Goal: Check status: Check status

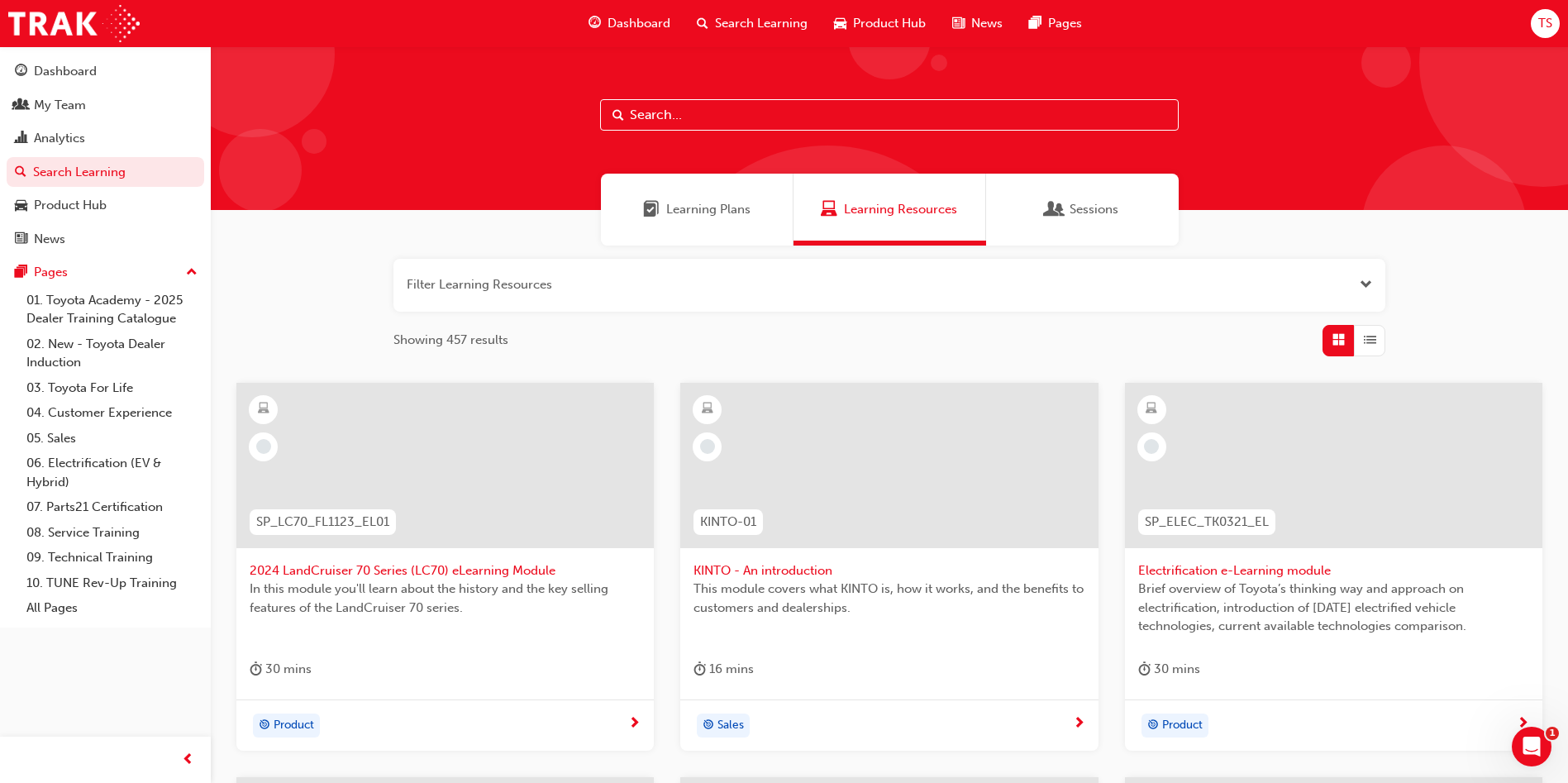
click at [761, 113] on input "text" at bounding box center [889, 114] width 579 height 32
type input "acl"
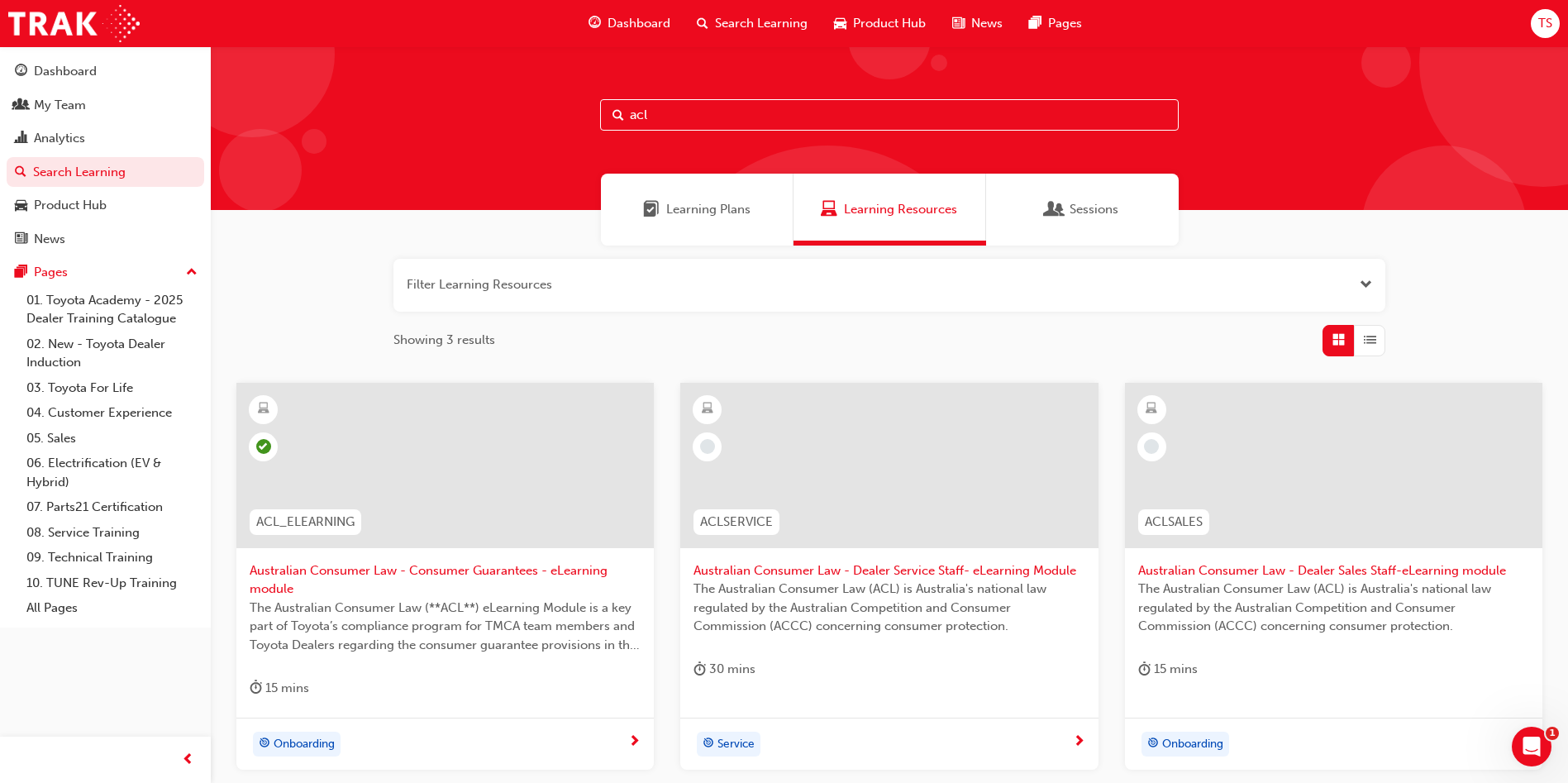
click at [470, 574] on span "Australian Consumer Law - Consumer Guarantees - eLearning module" at bounding box center [445, 580] width 391 height 38
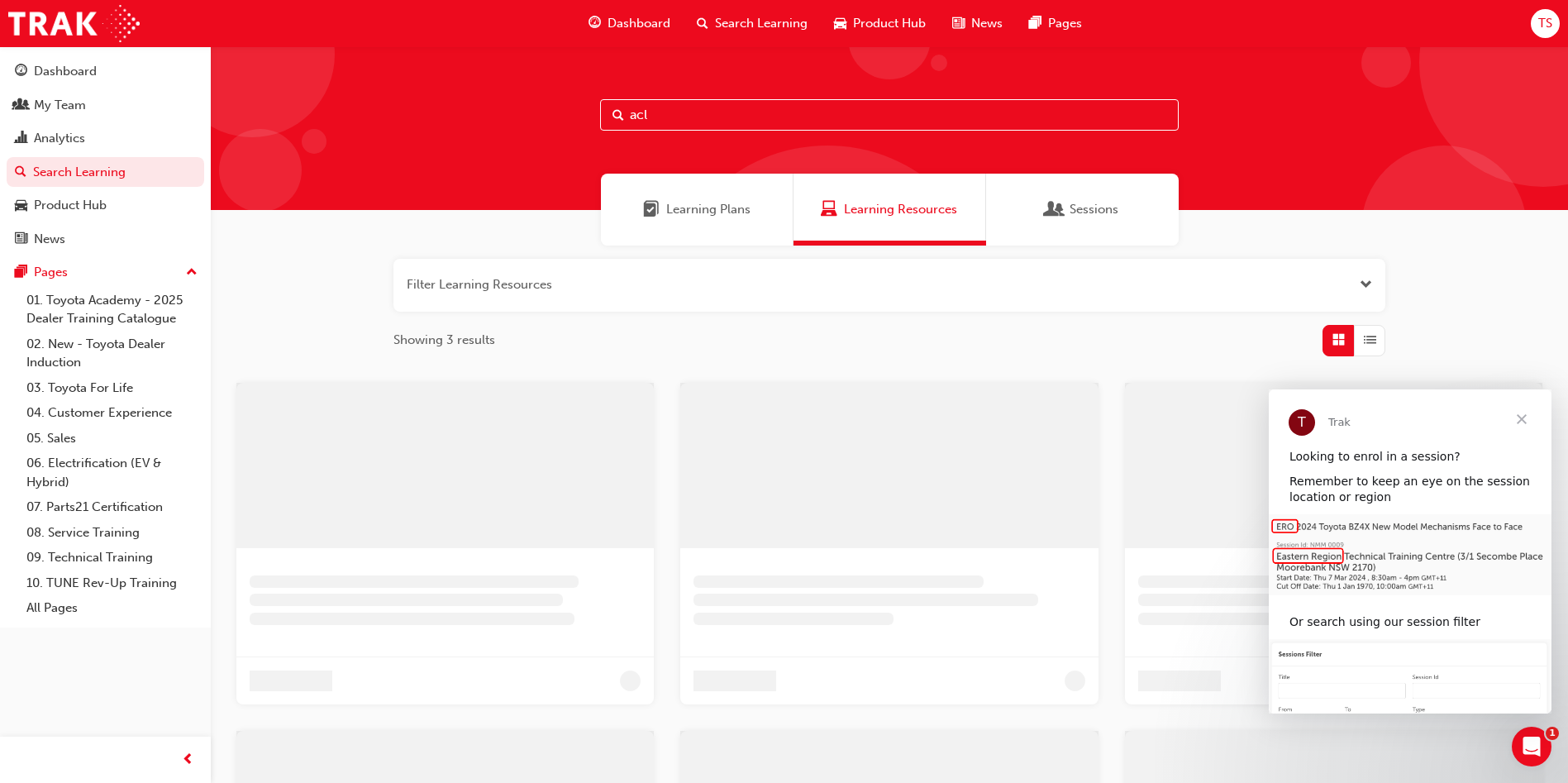
click at [685, 113] on input "acl" at bounding box center [889, 114] width 579 height 32
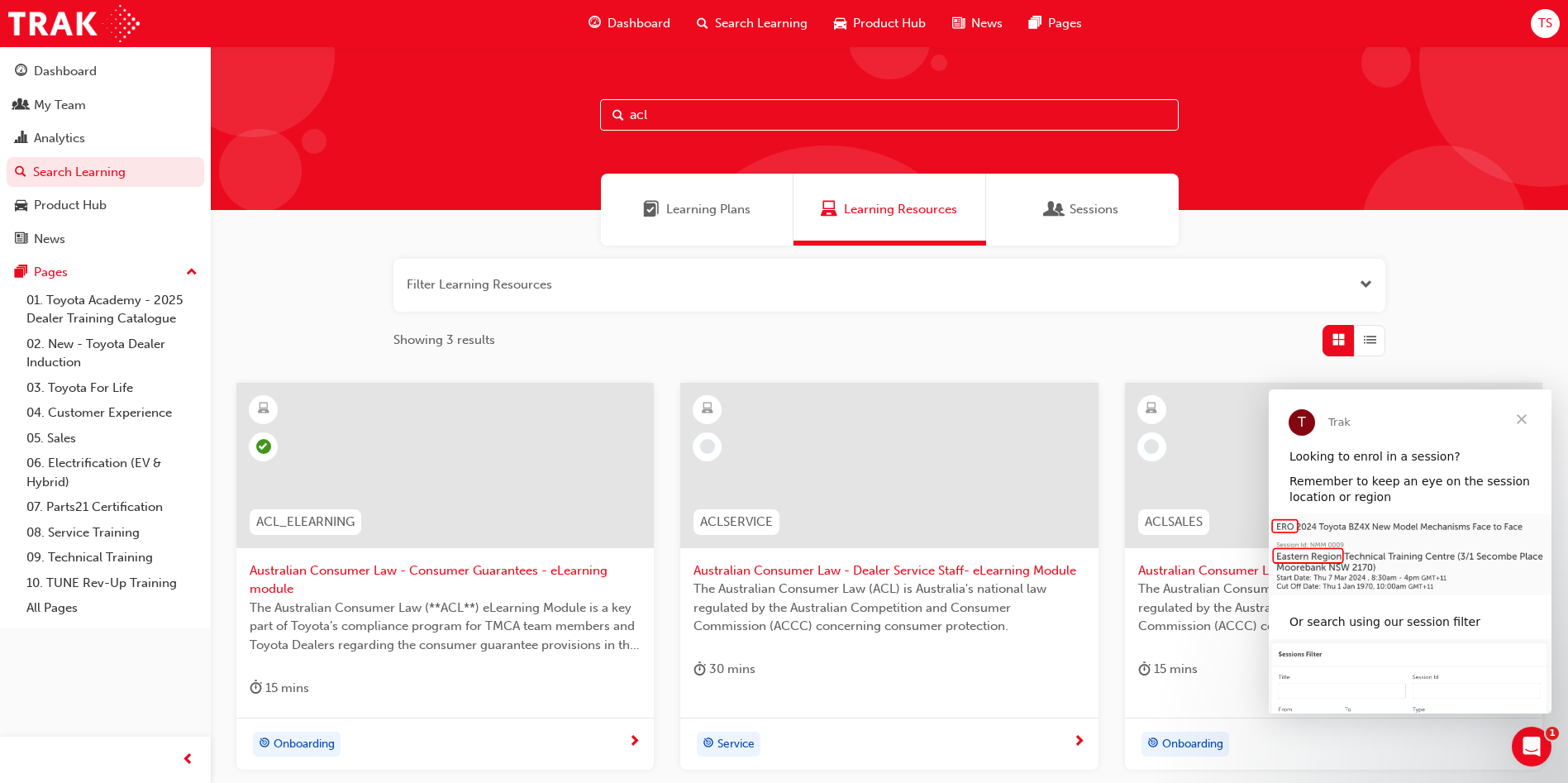
click at [685, 113] on input "acl" at bounding box center [889, 114] width 579 height 32
paste input "Toyota Fleet Plan (SPK9102)"
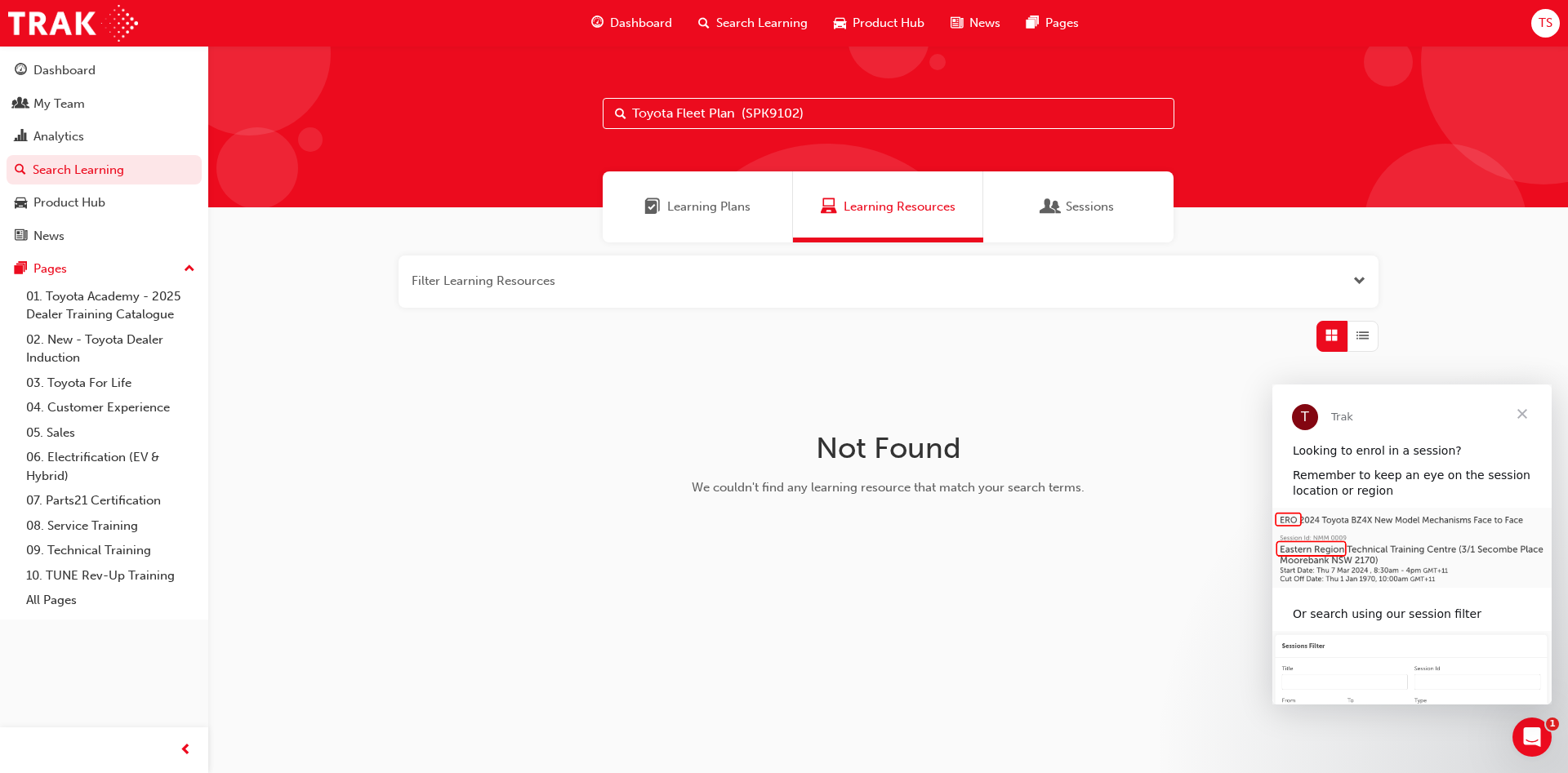
drag, startPoint x: 898, startPoint y: 114, endPoint x: 734, endPoint y: 108, distance: 164.1
click at [734, 108] on input "Toyota Fleet Plan (SPK9102)" at bounding box center [888, 113] width 572 height 31
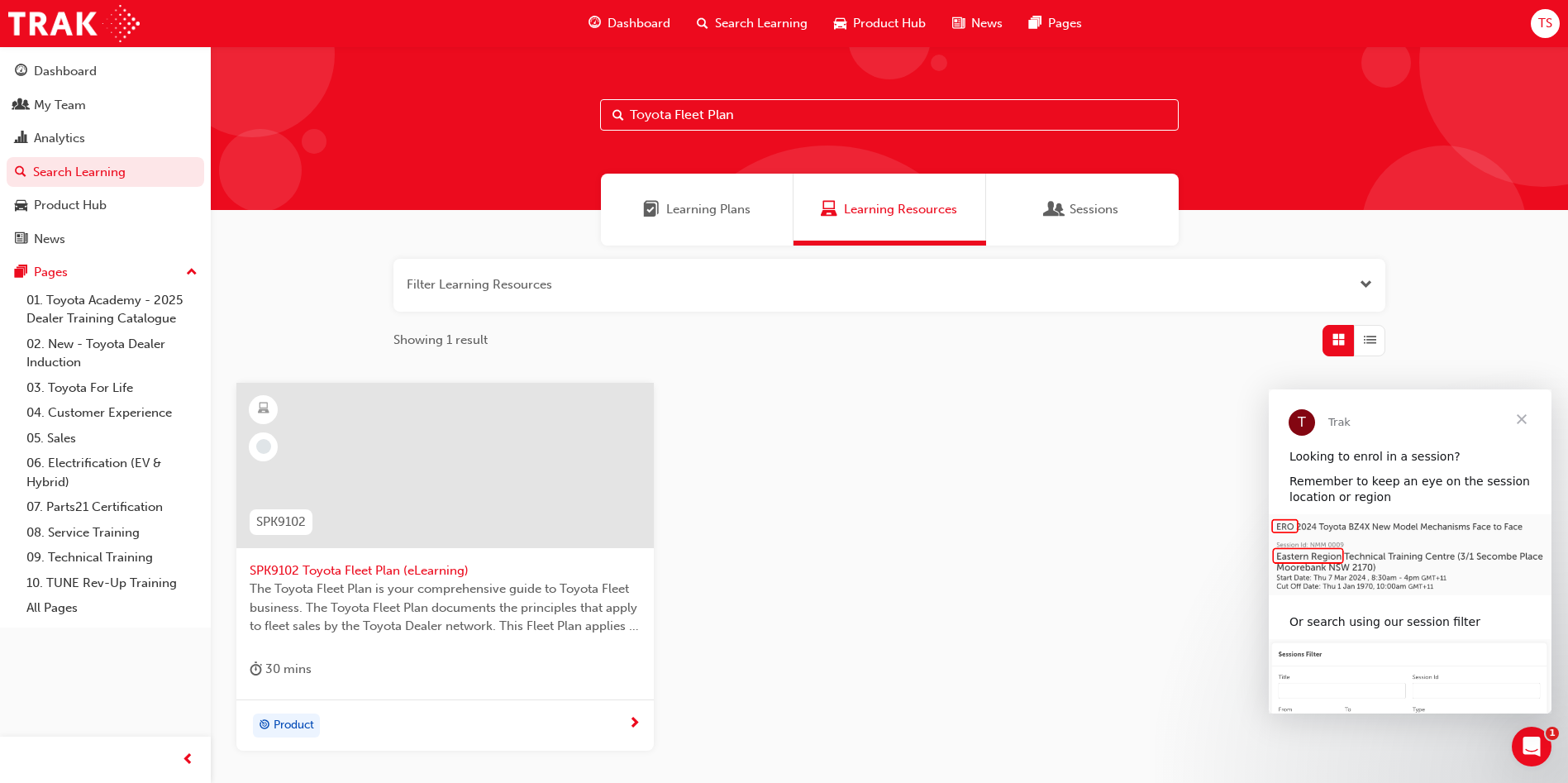
type input "Toyota Fleet Plan"
click at [452, 564] on span "SPK9102 Toyota Fleet Plan (eLearning)" at bounding box center [445, 571] width 391 height 19
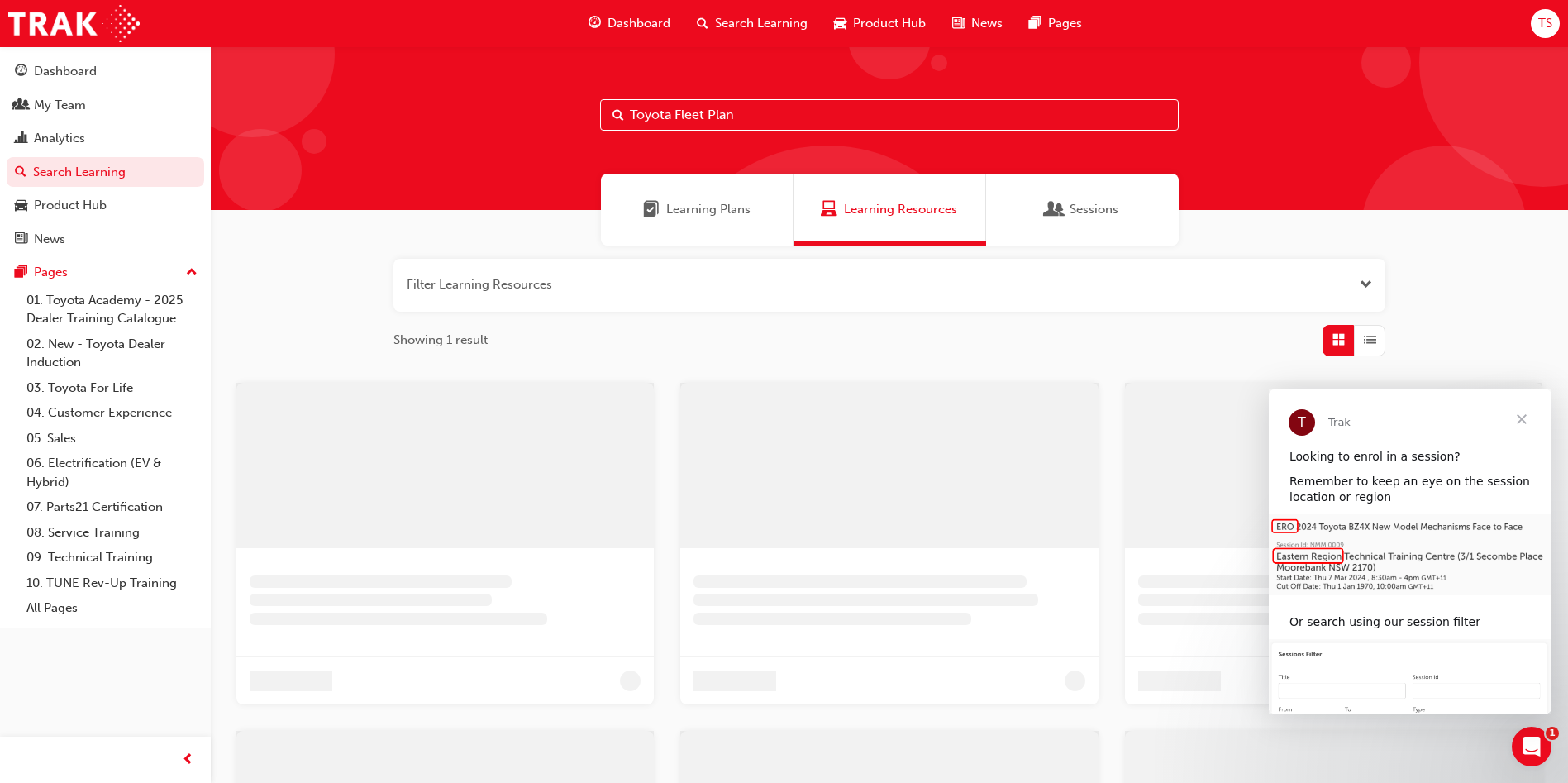
click at [763, 121] on input "Toyota Fleet Plan" at bounding box center [889, 114] width 579 height 32
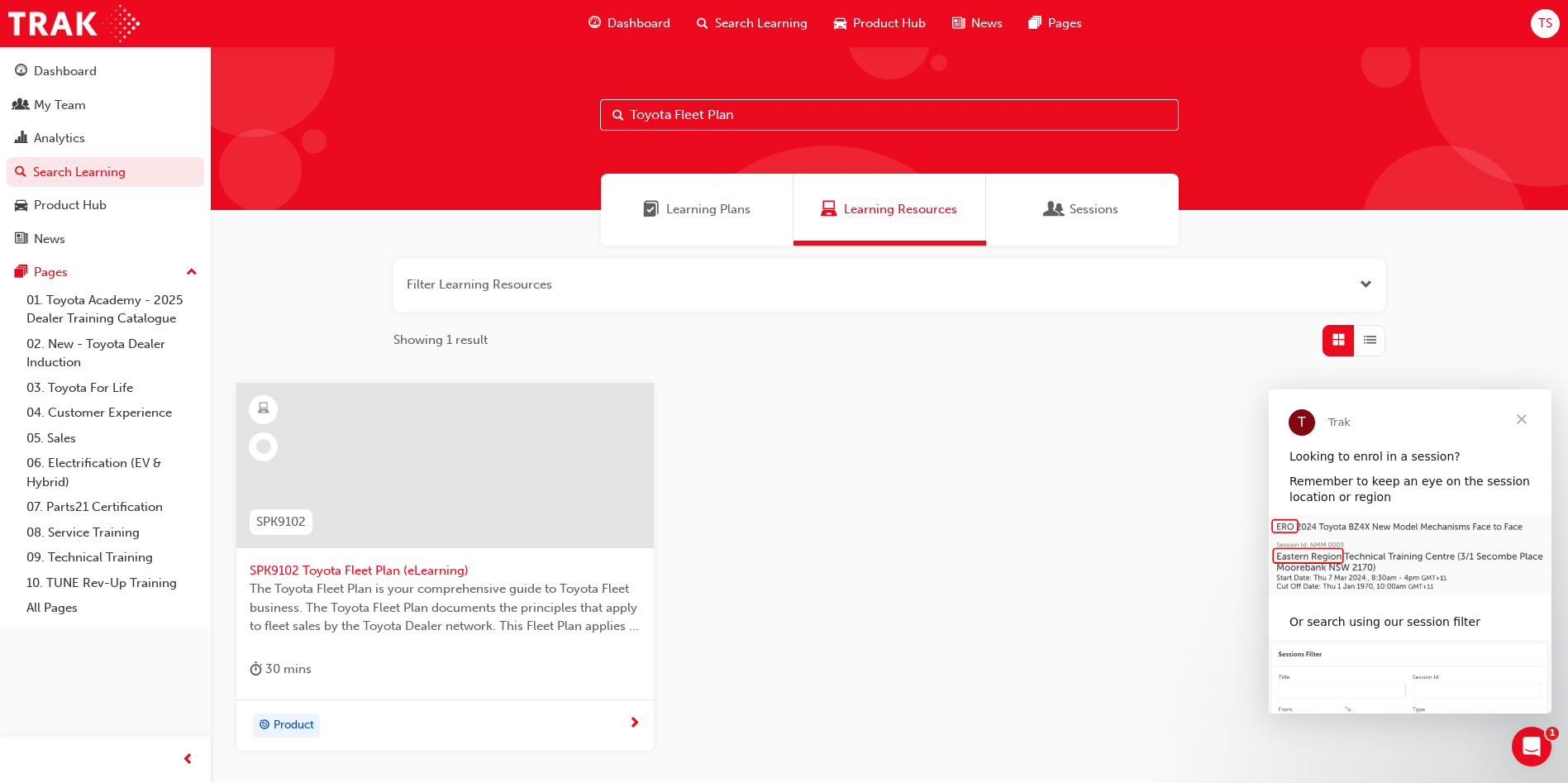
paste input "Sales Policies"
type input "Toyota Sales Policies"
click at [320, 568] on span "SPK9103 Toyota Sales Policies (eLearning)" at bounding box center [445, 571] width 391 height 19
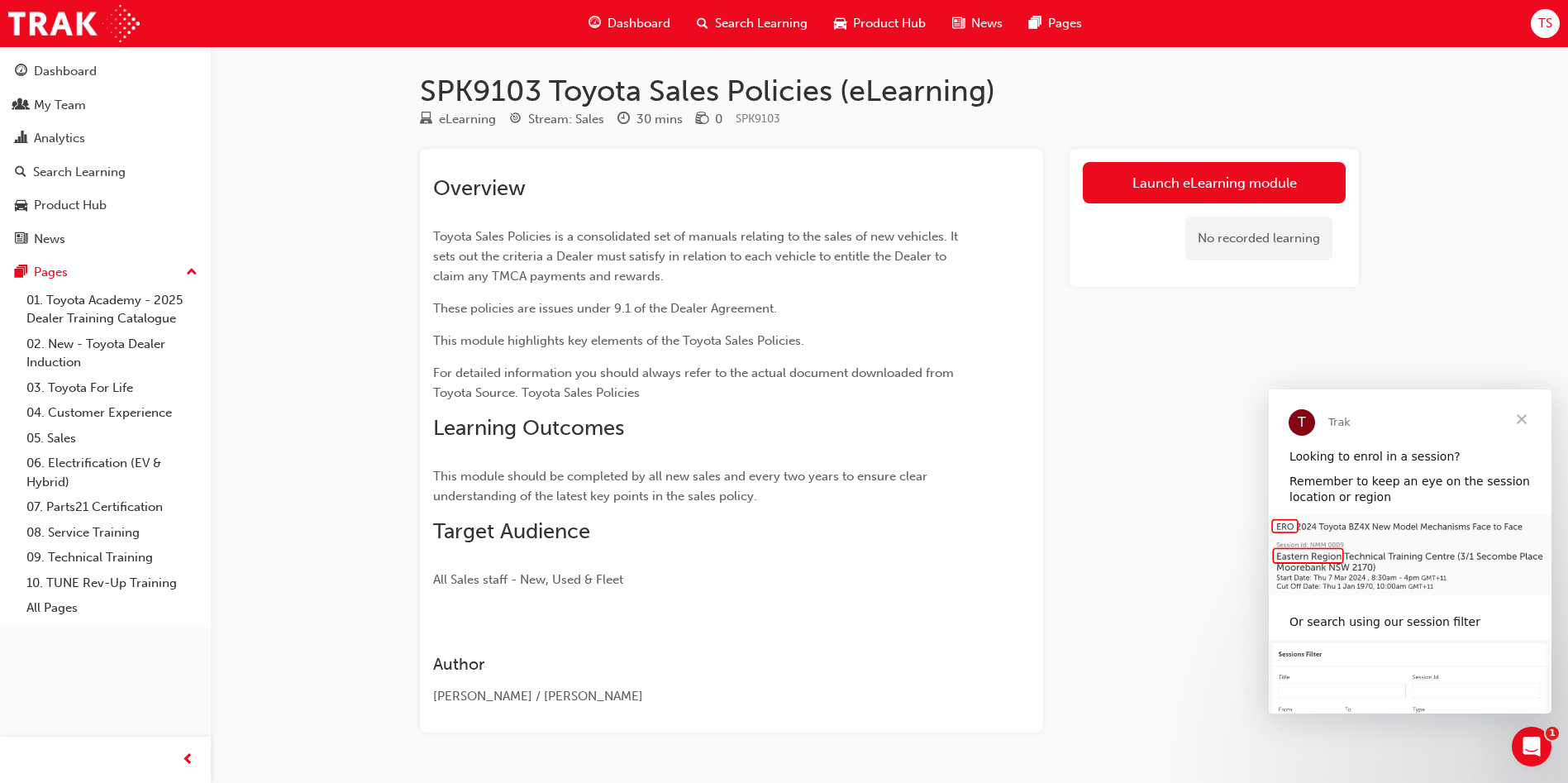
click at [1527, 414] on span "Close" at bounding box center [1522, 419] width 60 height 60
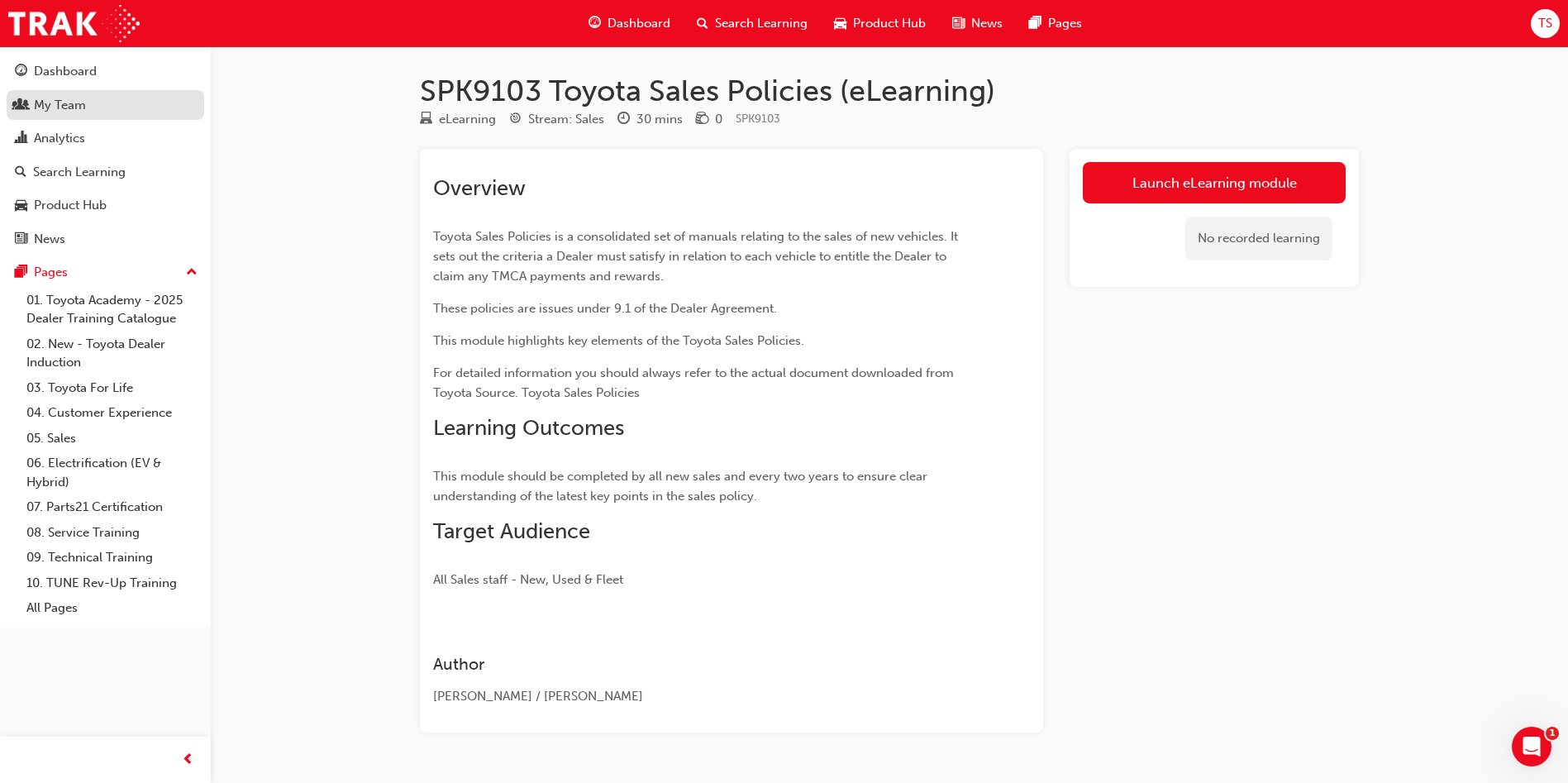
click at [121, 101] on div "My Team" at bounding box center [105, 105] width 181 height 20
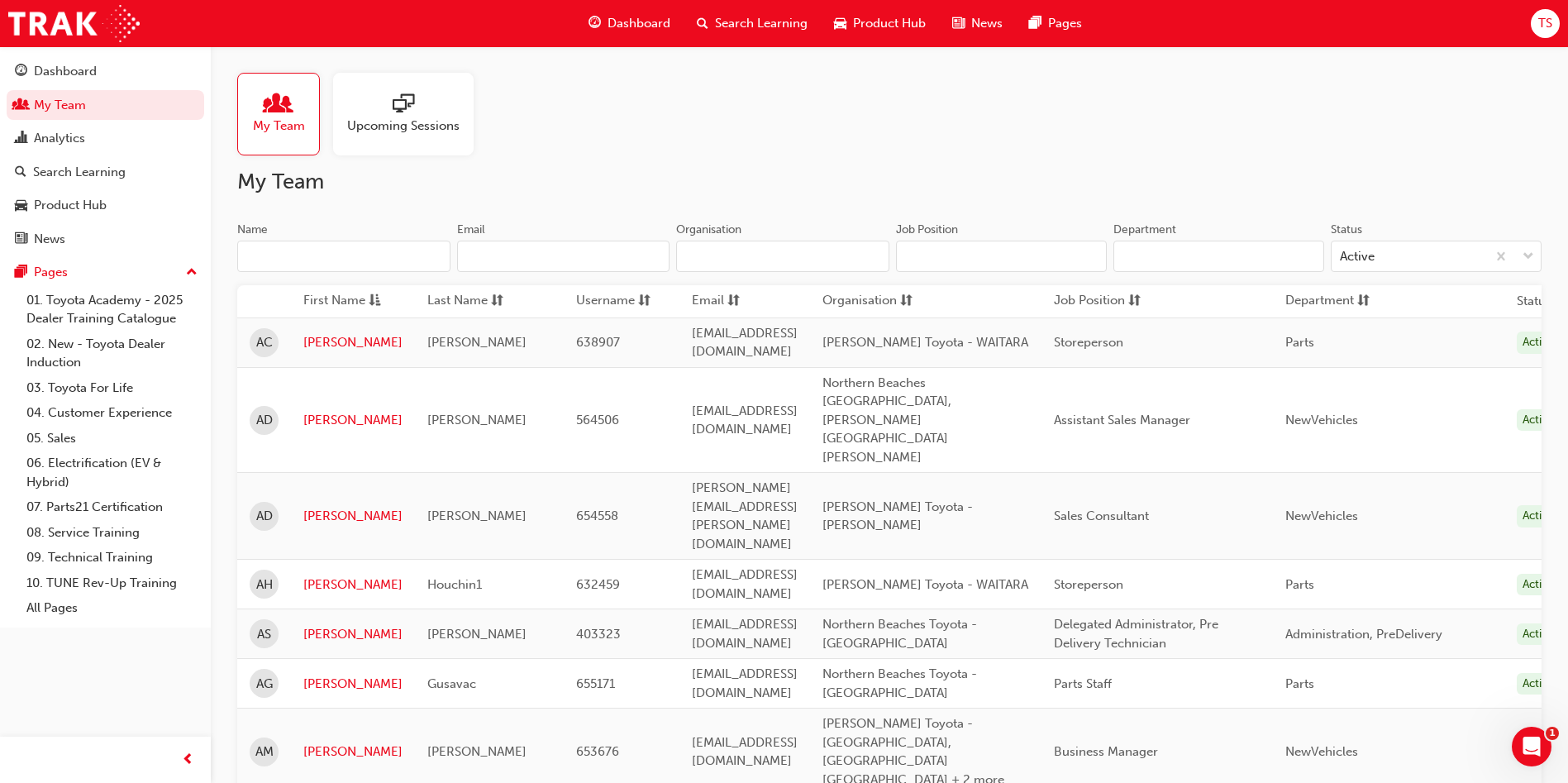
click at [338, 255] on input "Name" at bounding box center [344, 256] width 213 height 32
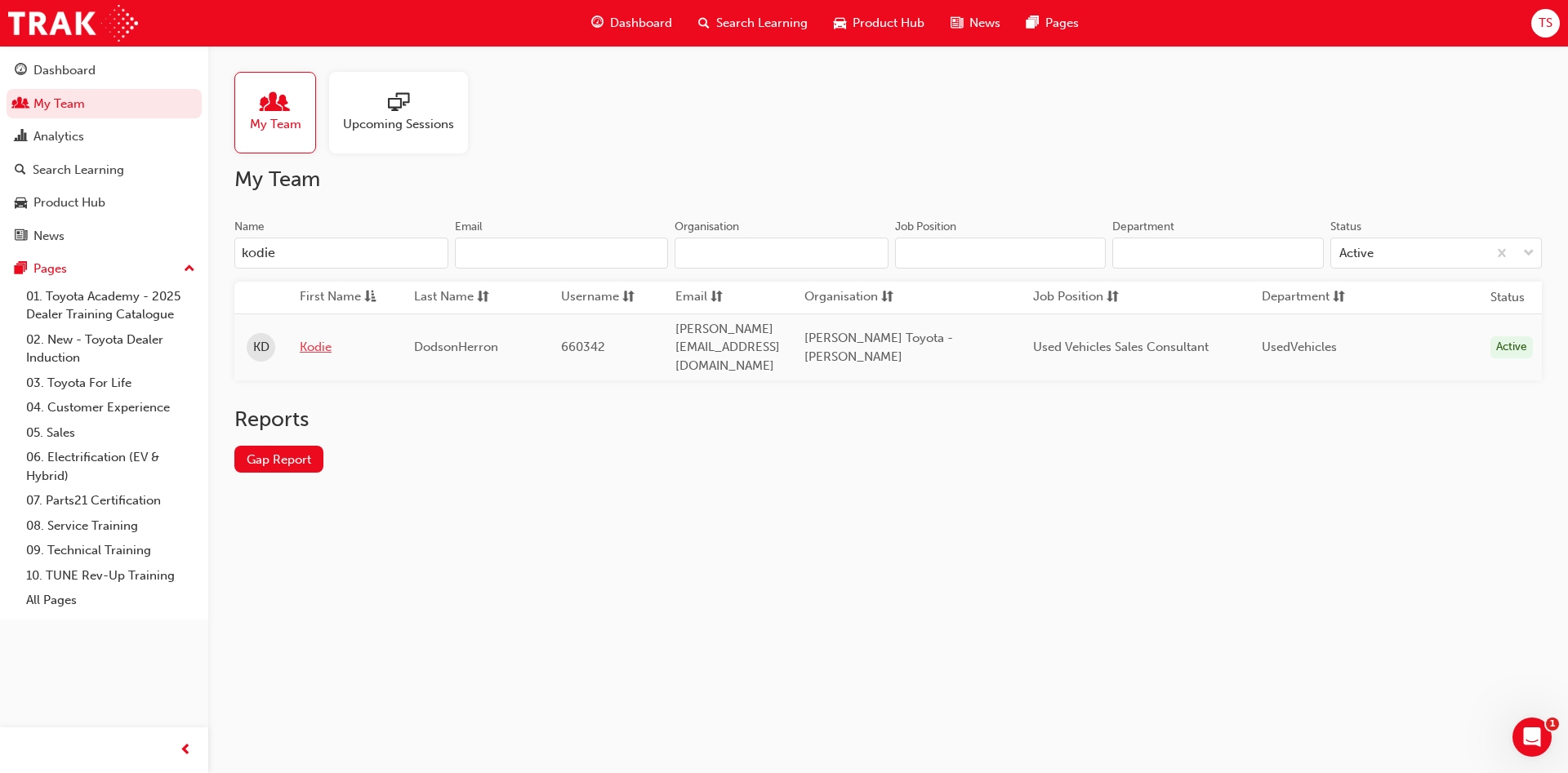
type input "kodie"
click at [341, 338] on link "Kodie" at bounding box center [345, 348] width 90 height 19
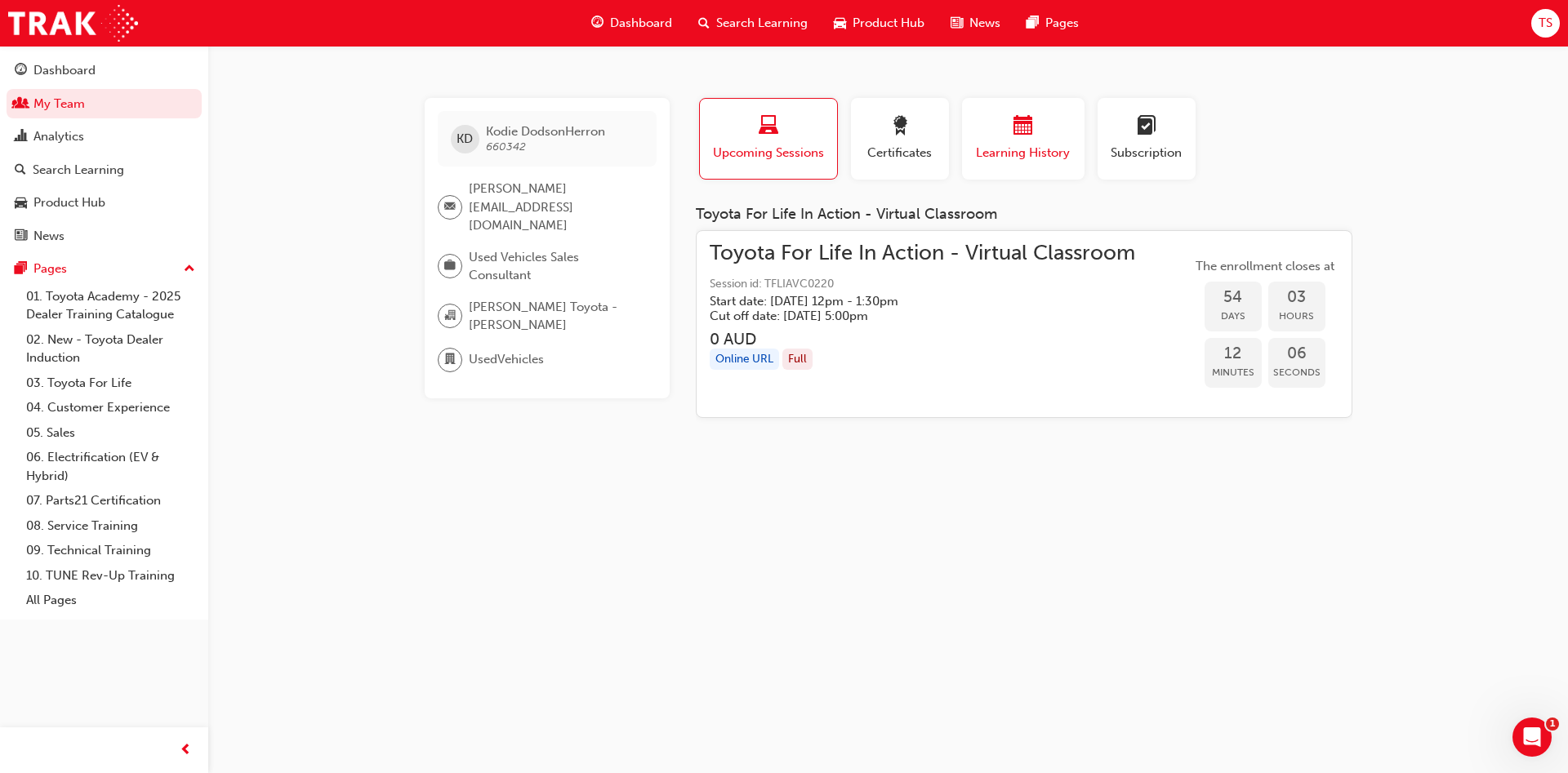
click at [1037, 130] on div "button" at bounding box center [1023, 128] width 98 height 26
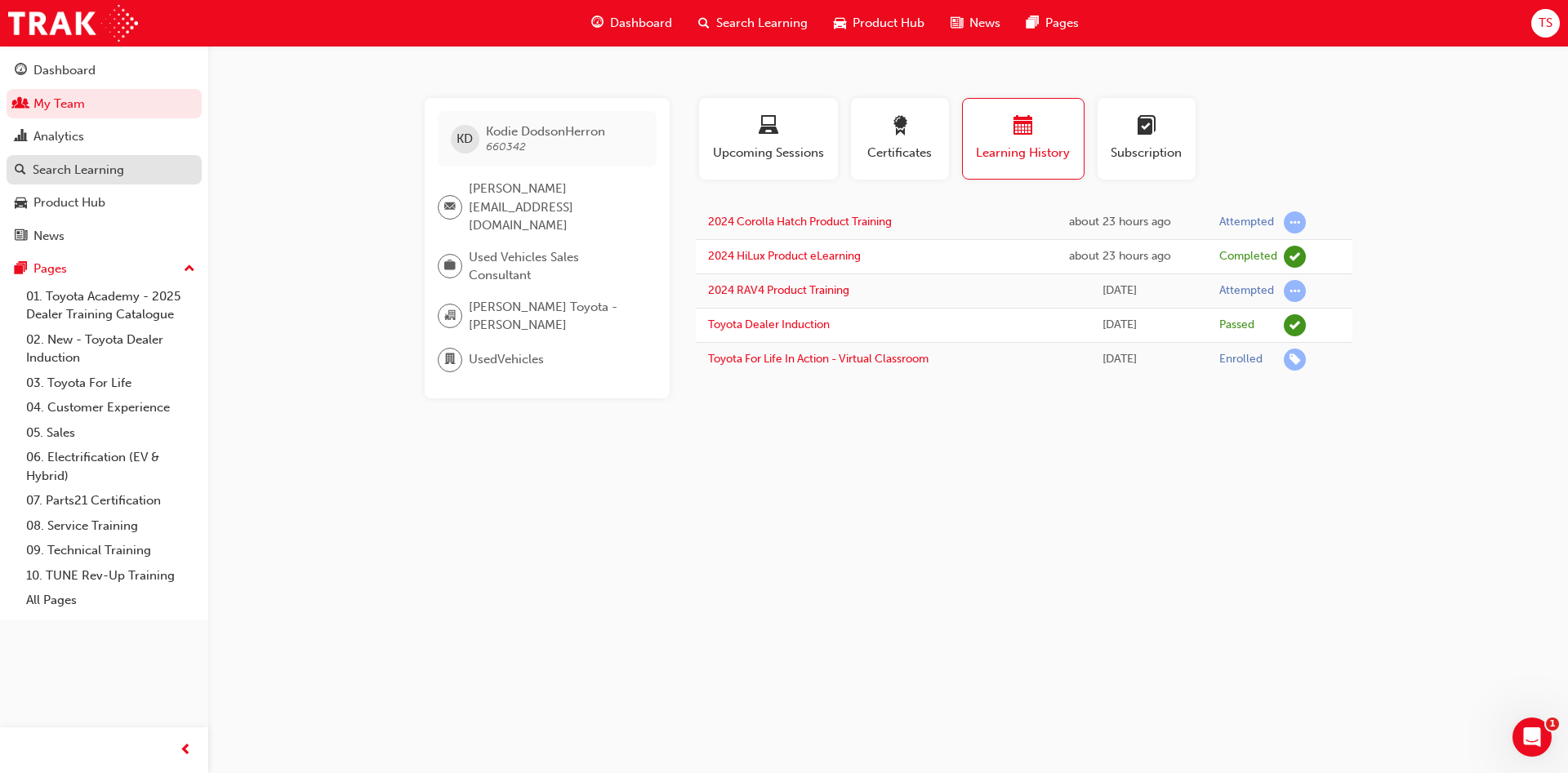
click at [64, 176] on div "Search Learning" at bounding box center [78, 170] width 91 height 19
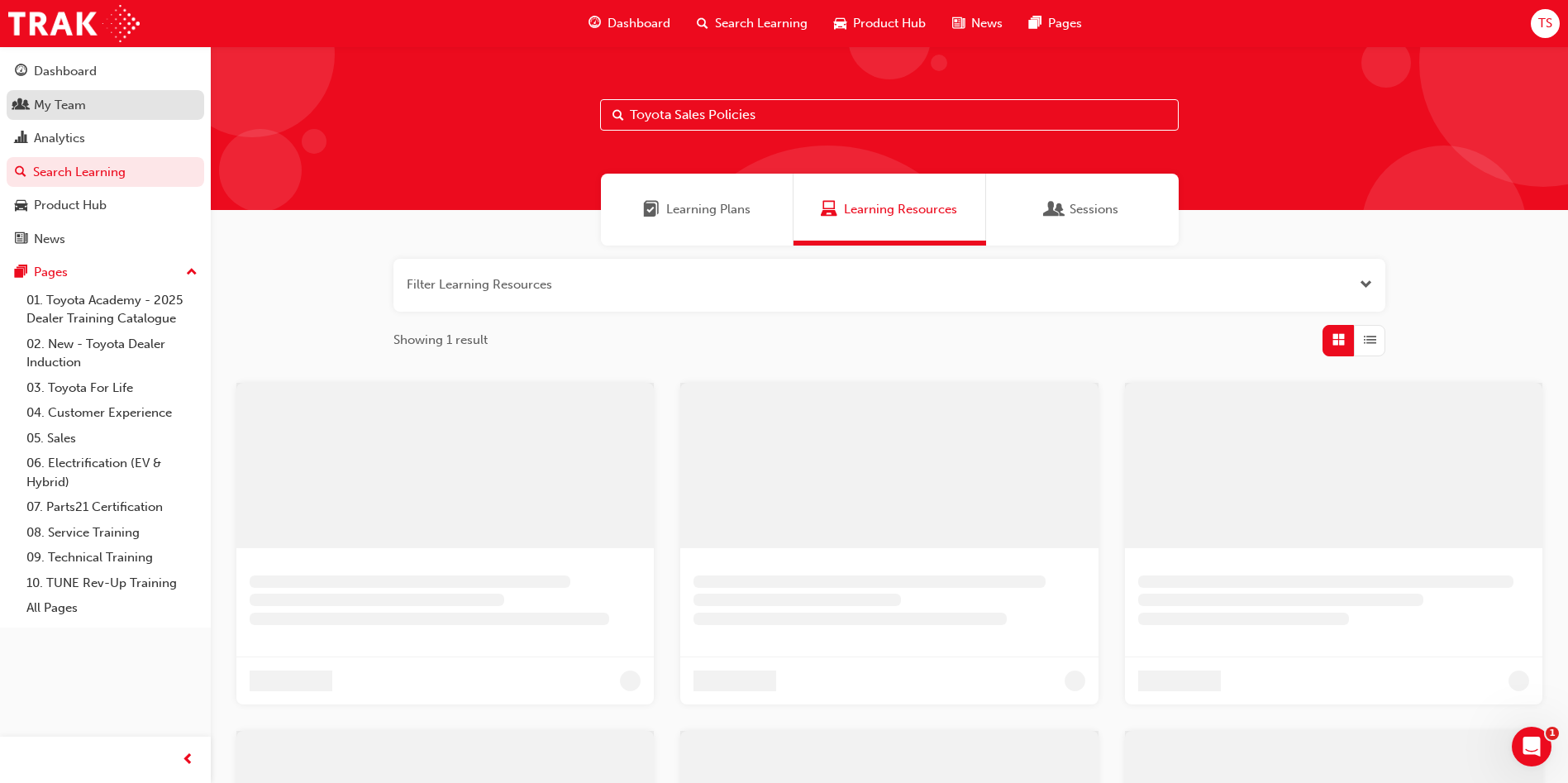
click at [87, 108] on div "My Team" at bounding box center [105, 105] width 181 height 20
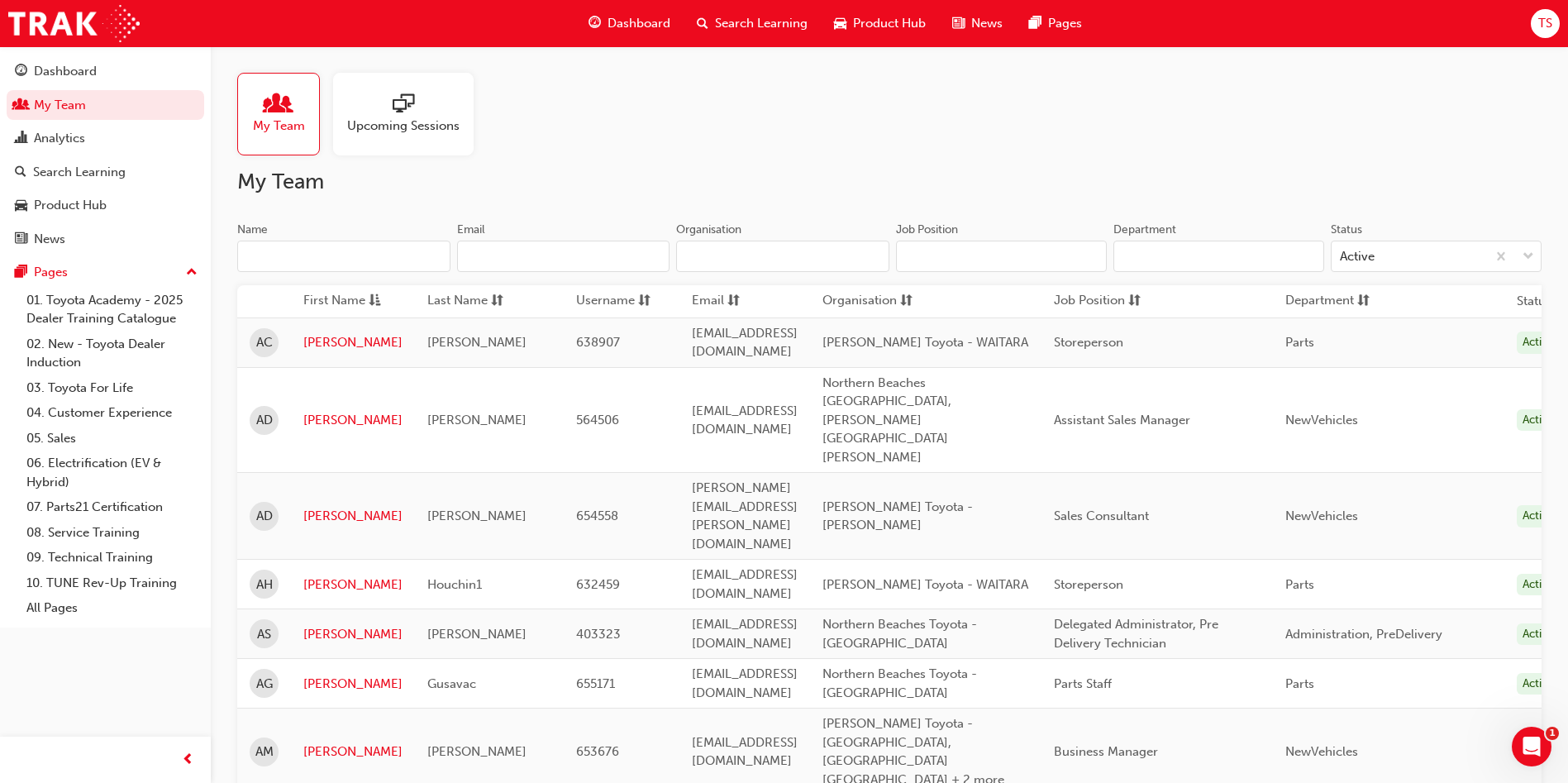
click at [379, 253] on input "Name" at bounding box center [344, 256] width 213 height 32
click at [374, 262] on input "Name" at bounding box center [344, 256] width 213 height 32
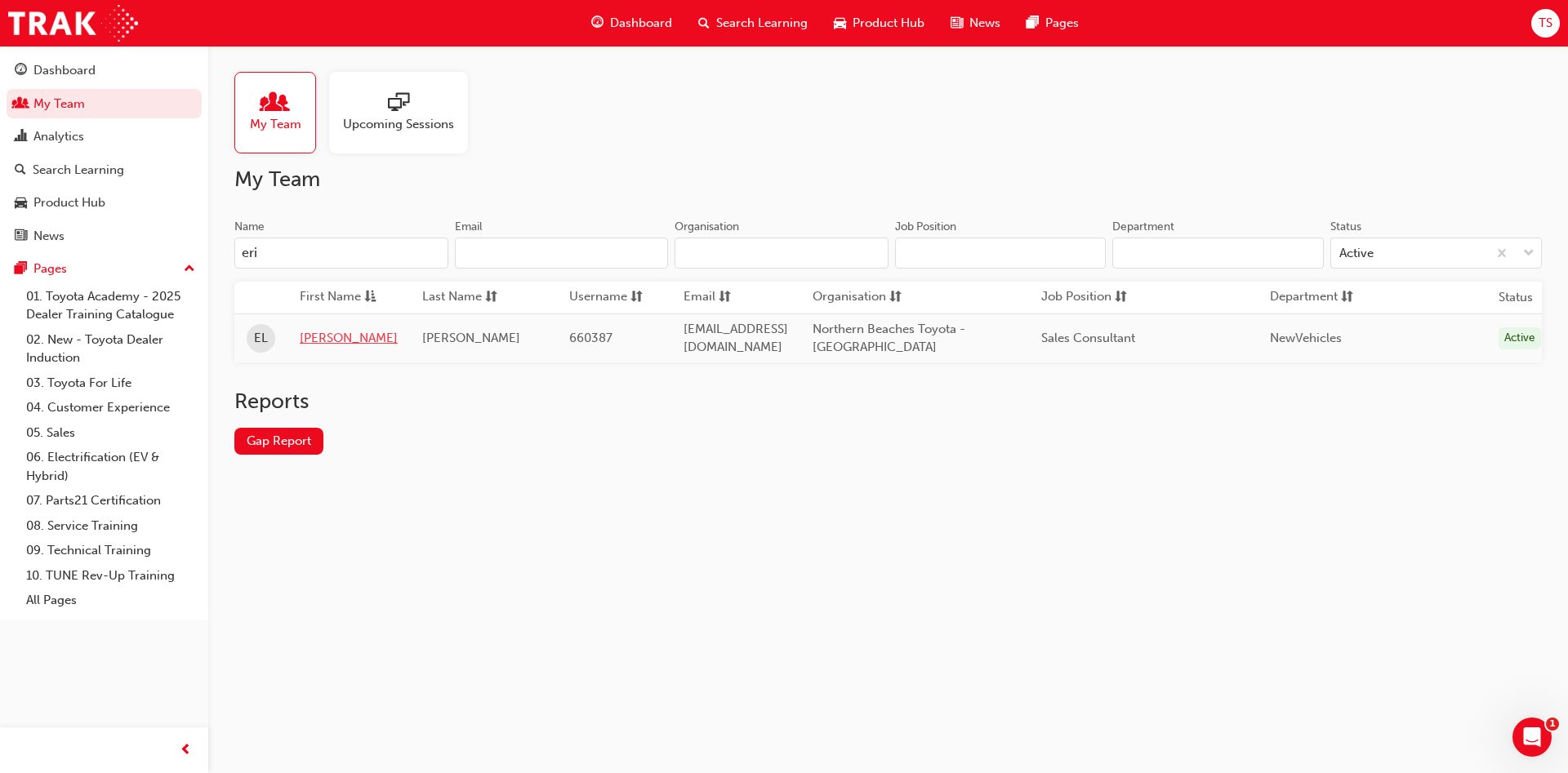
type input "eri"
click at [318, 345] on link "[PERSON_NAME]" at bounding box center [349, 338] width 98 height 19
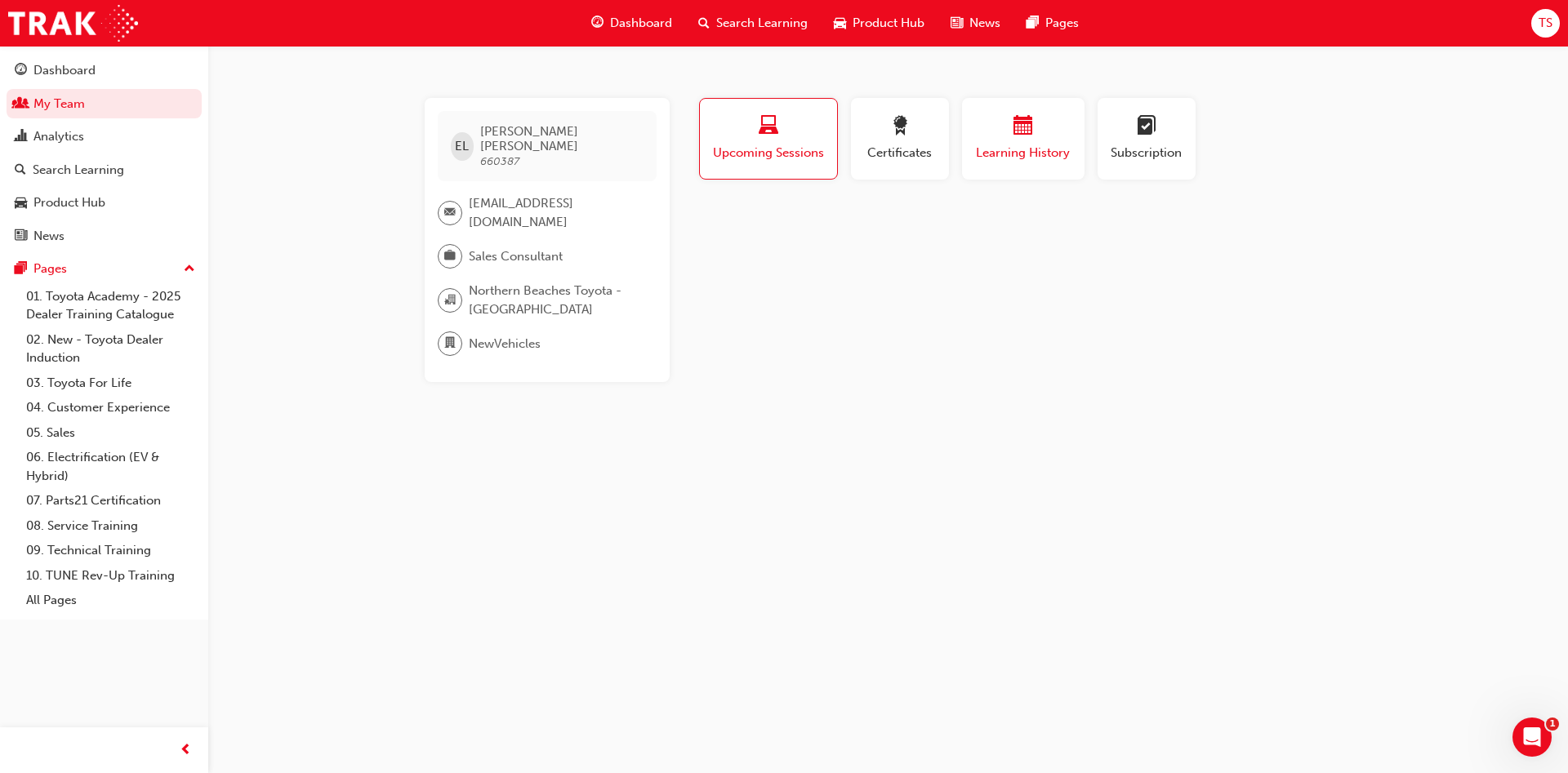
click at [1027, 146] on span "Learning History" at bounding box center [1023, 153] width 98 height 19
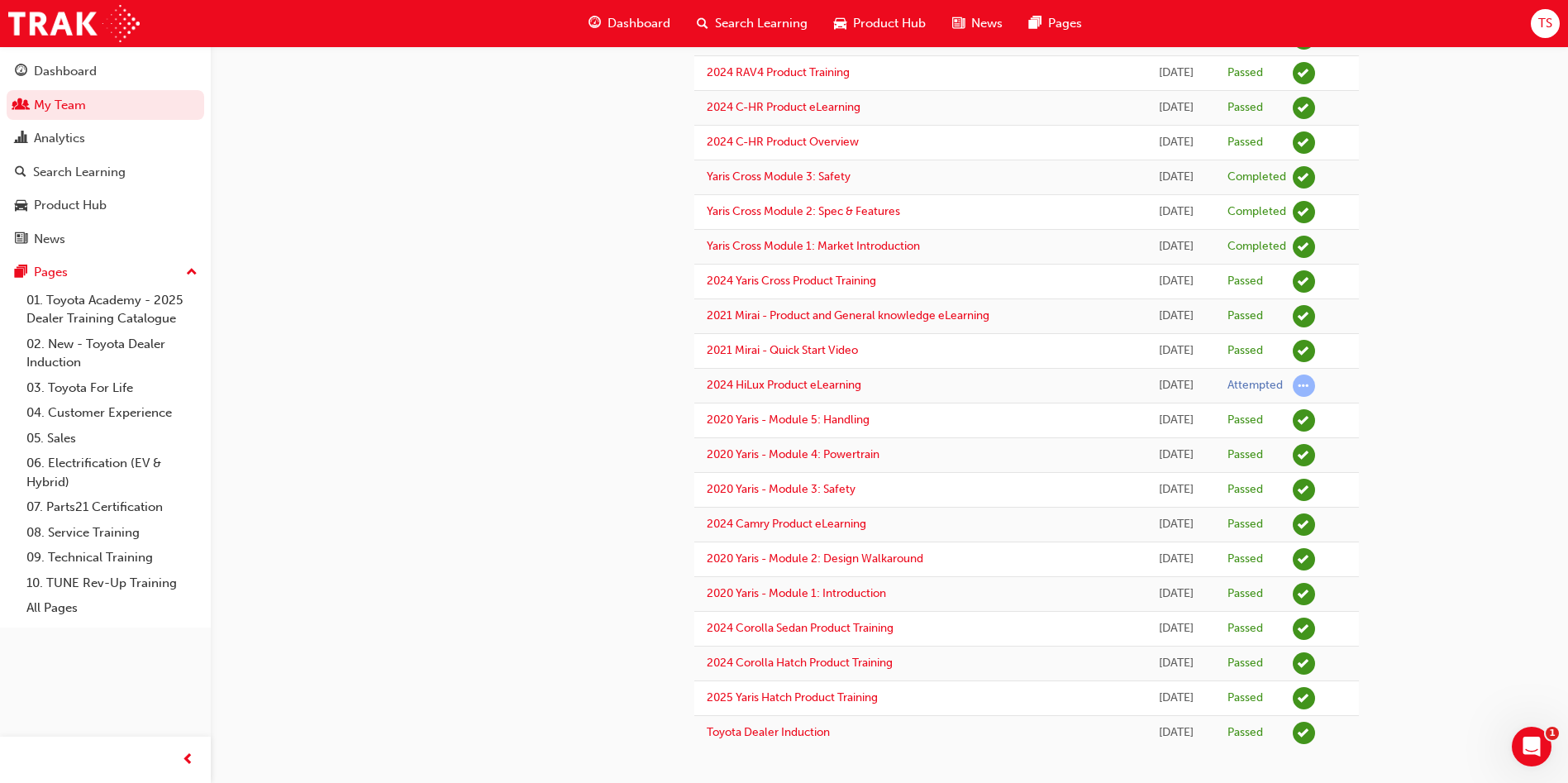
scroll to position [890, 0]
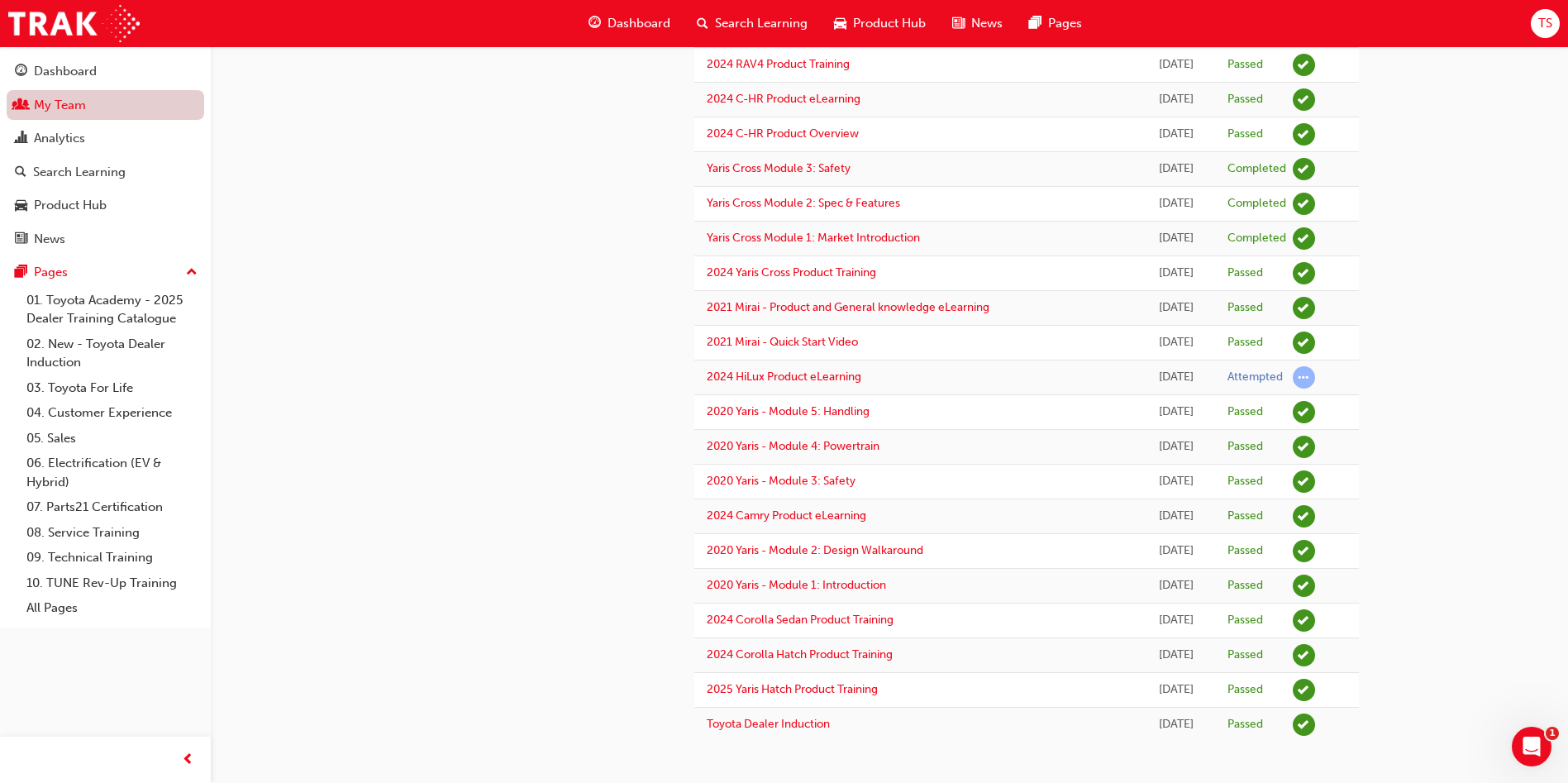
click at [88, 98] on link "My Team" at bounding box center [105, 106] width 197 height 31
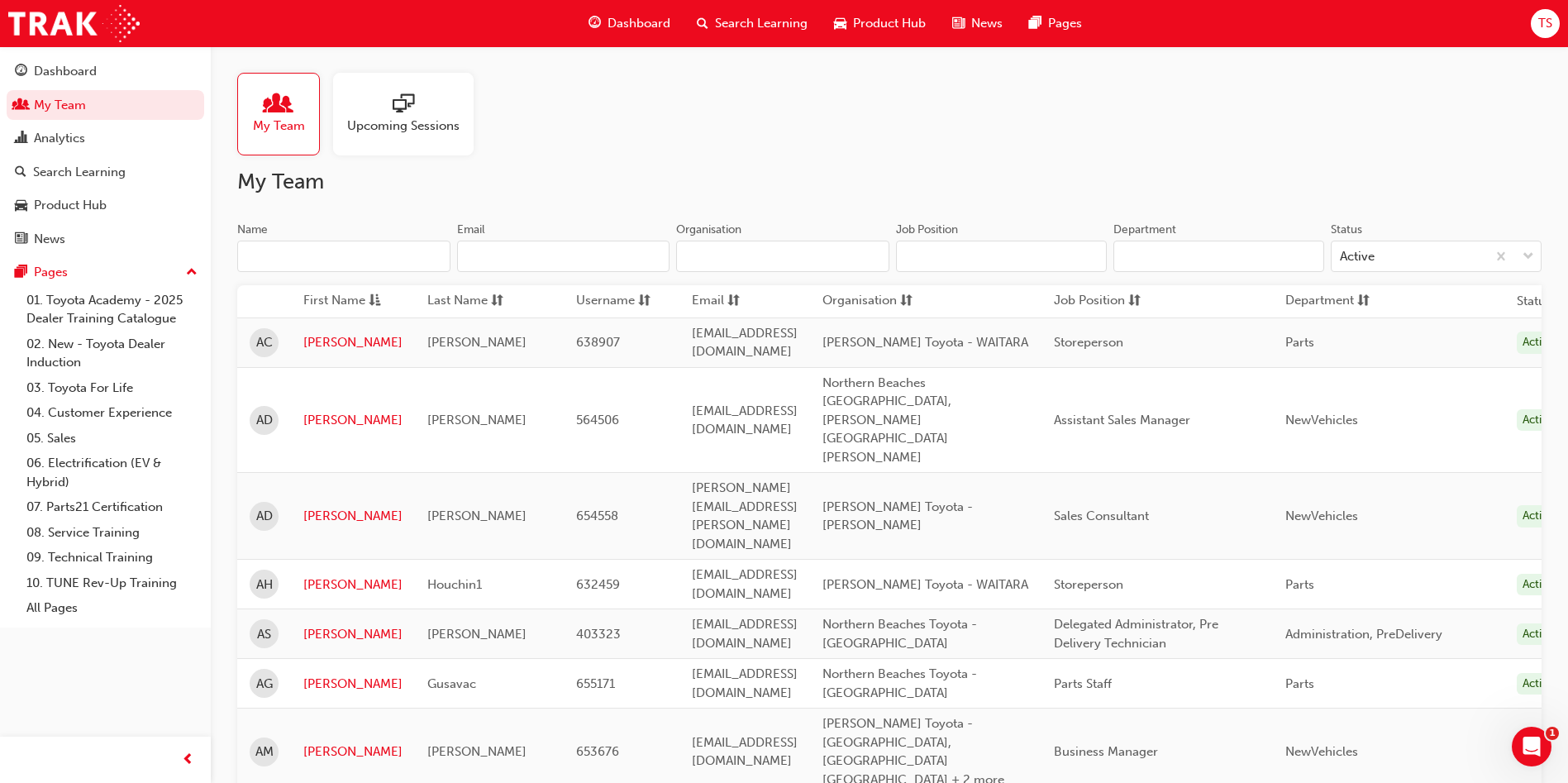
click at [404, 258] on input "Name" at bounding box center [344, 256] width 213 height 32
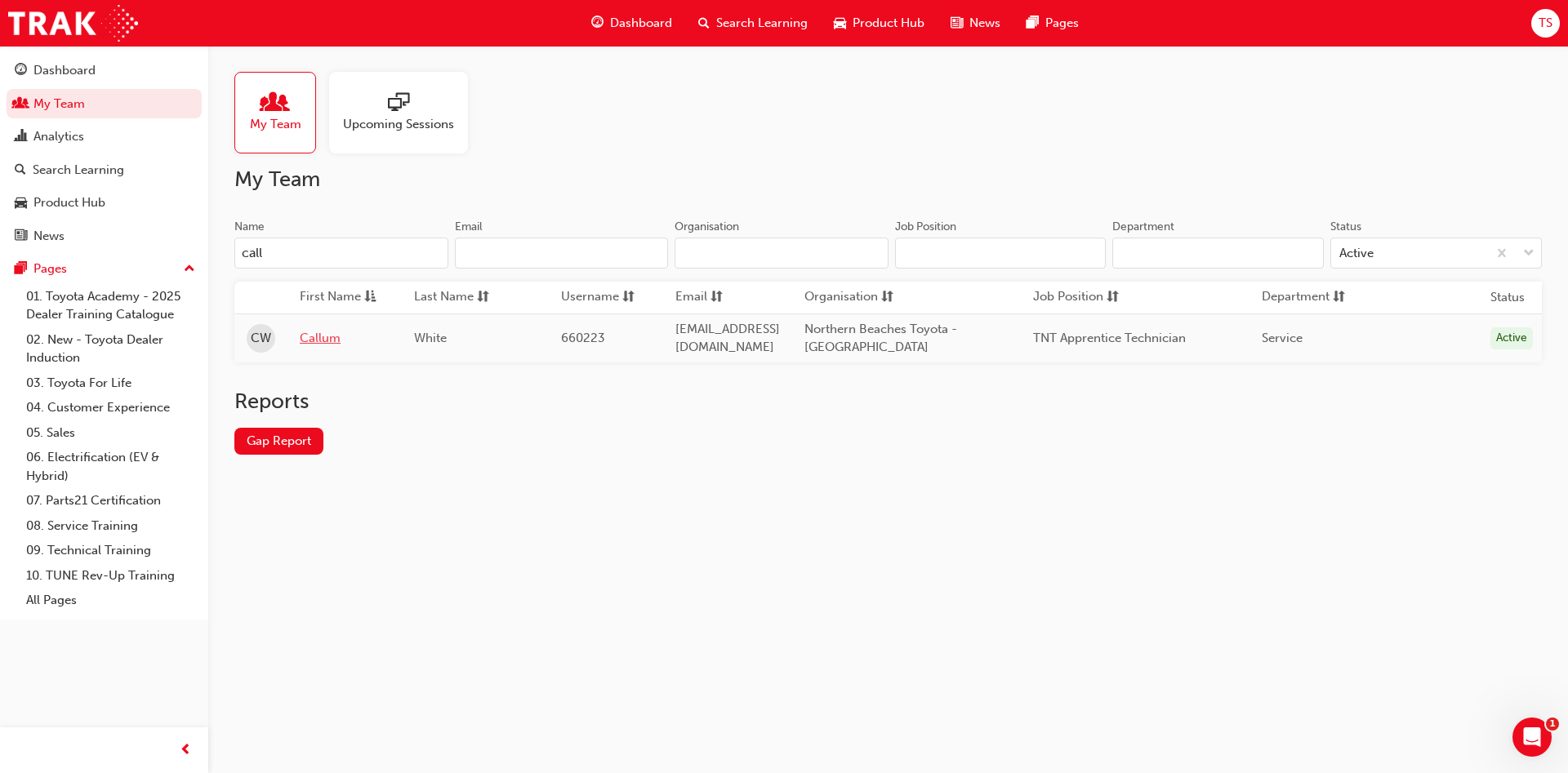
type input "call"
click at [312, 346] on link "Callum" at bounding box center [345, 338] width 90 height 19
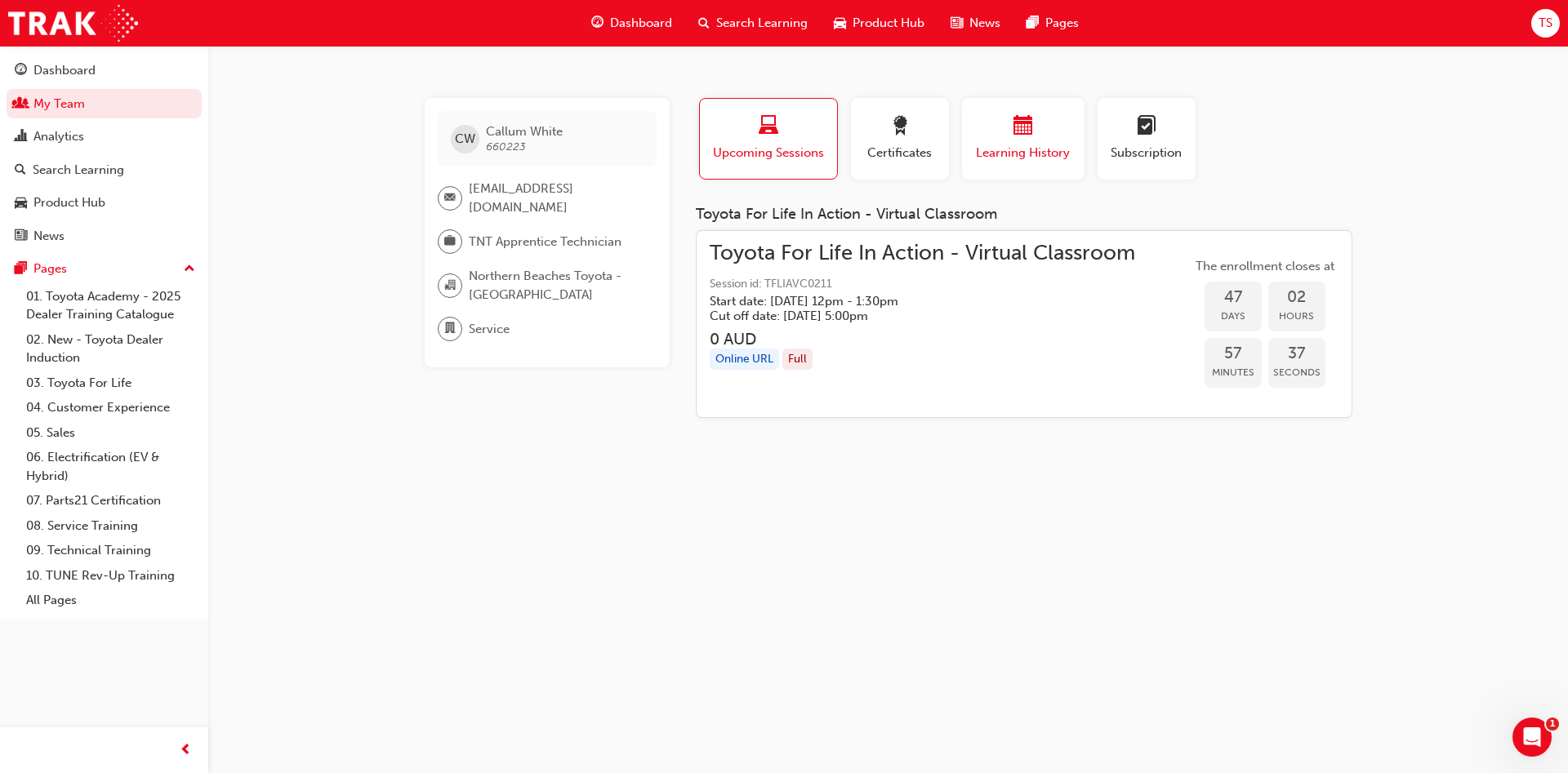
click at [1015, 130] on span "calendar-icon" at bounding box center [1023, 126] width 20 height 22
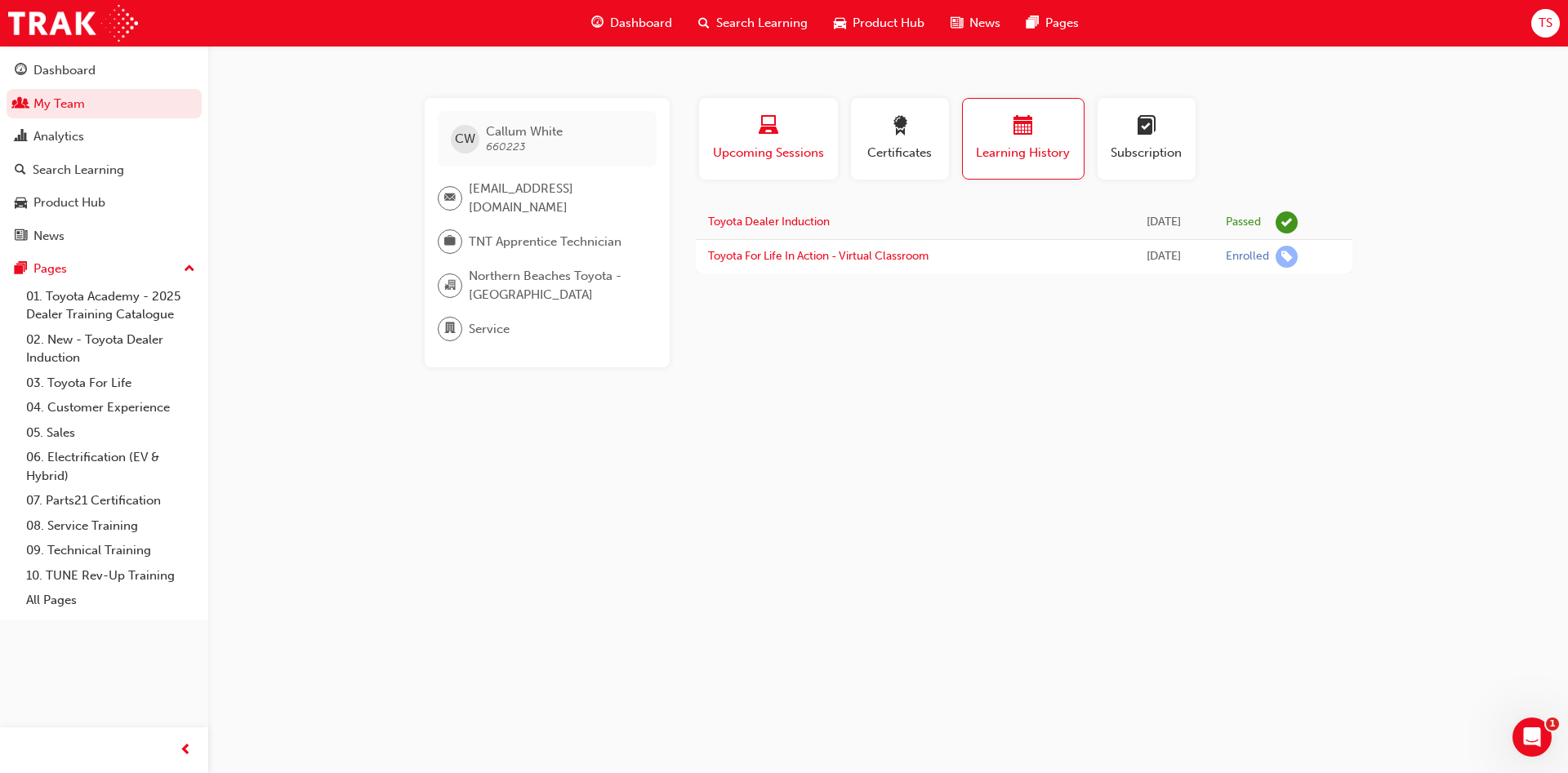
click at [795, 136] on div "button" at bounding box center [768, 128] width 114 height 26
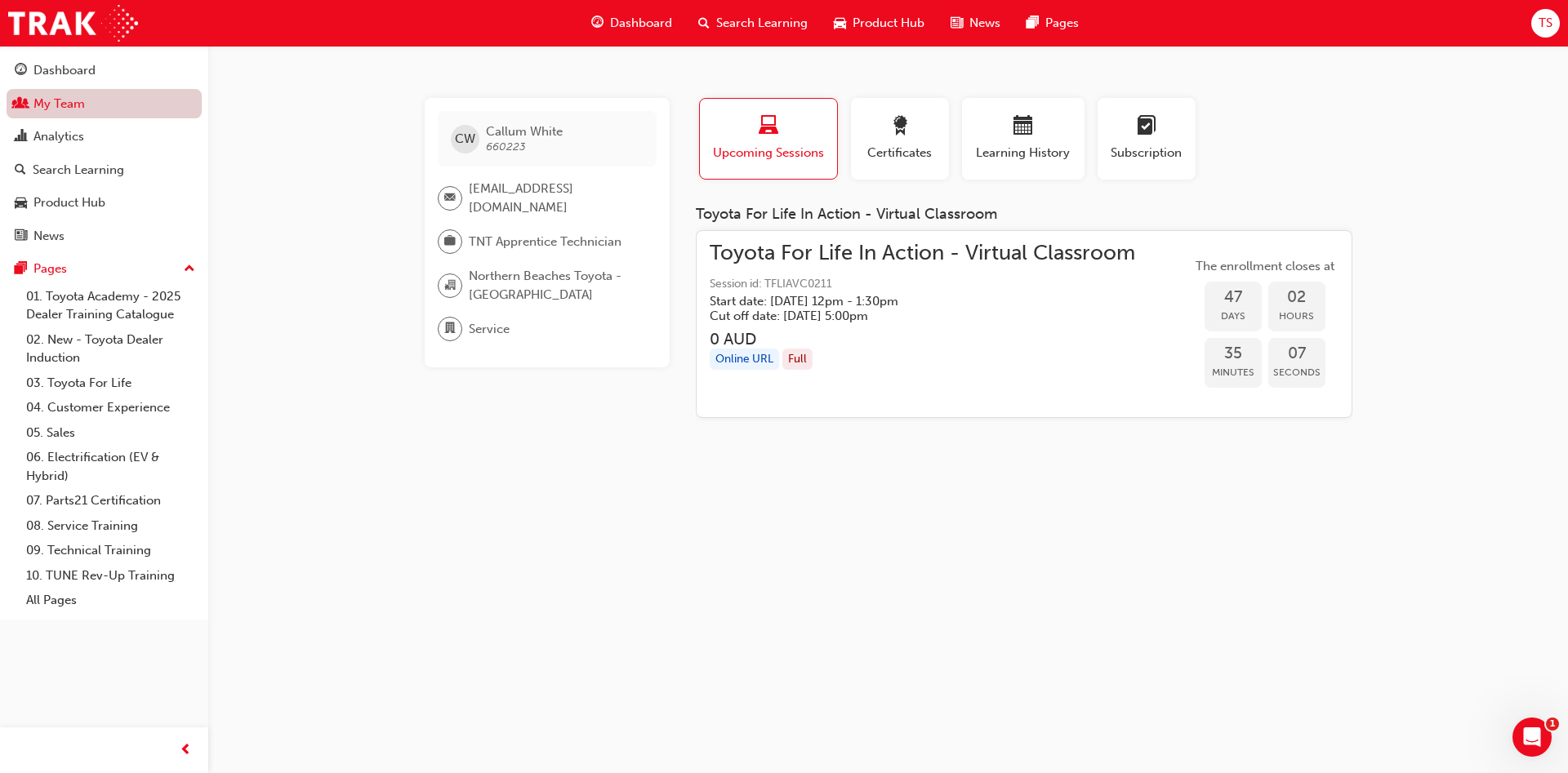
click at [113, 111] on link "My Team" at bounding box center [104, 104] width 195 height 30
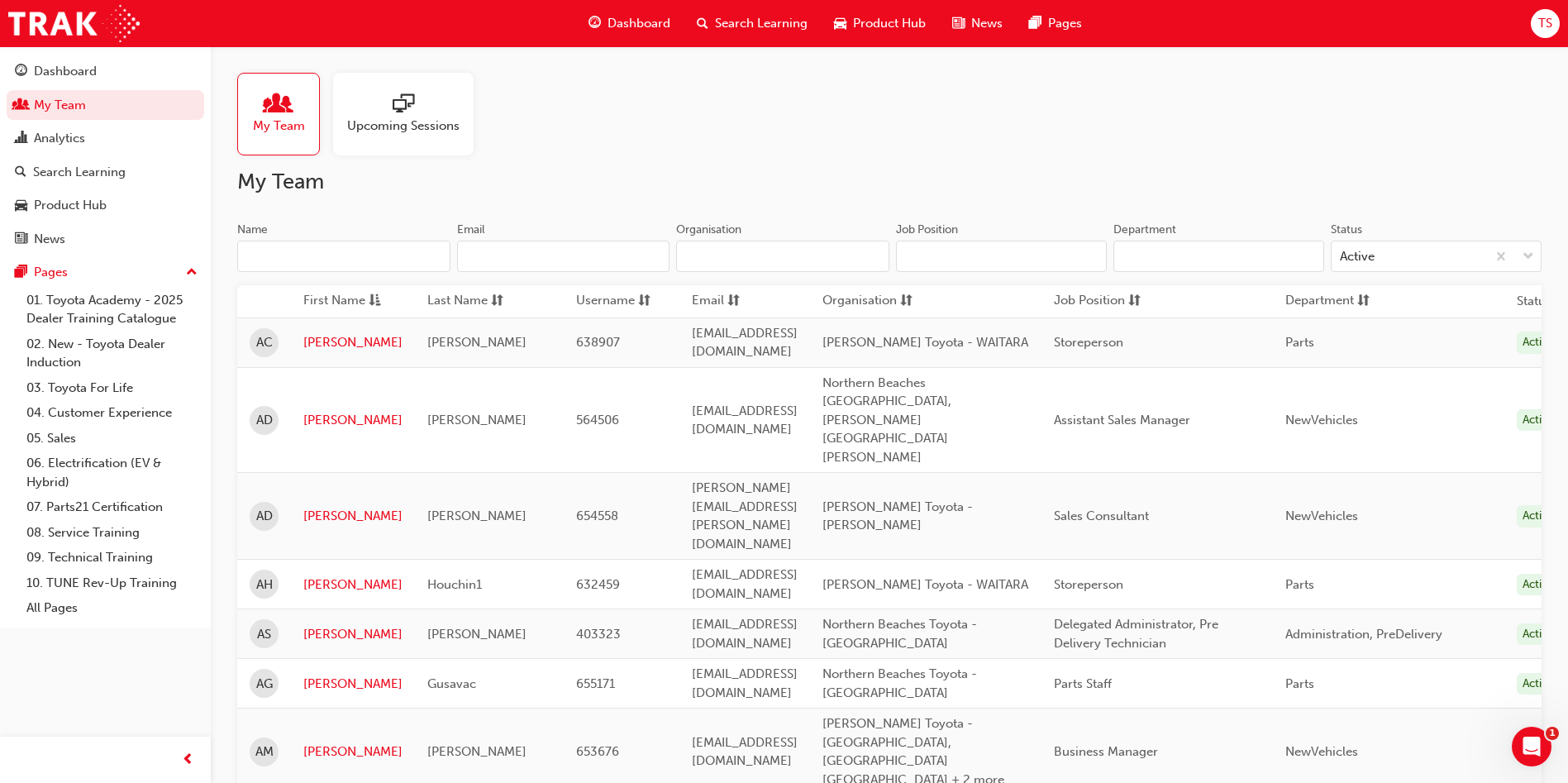
click at [390, 263] on input "Name" at bounding box center [344, 256] width 213 height 32
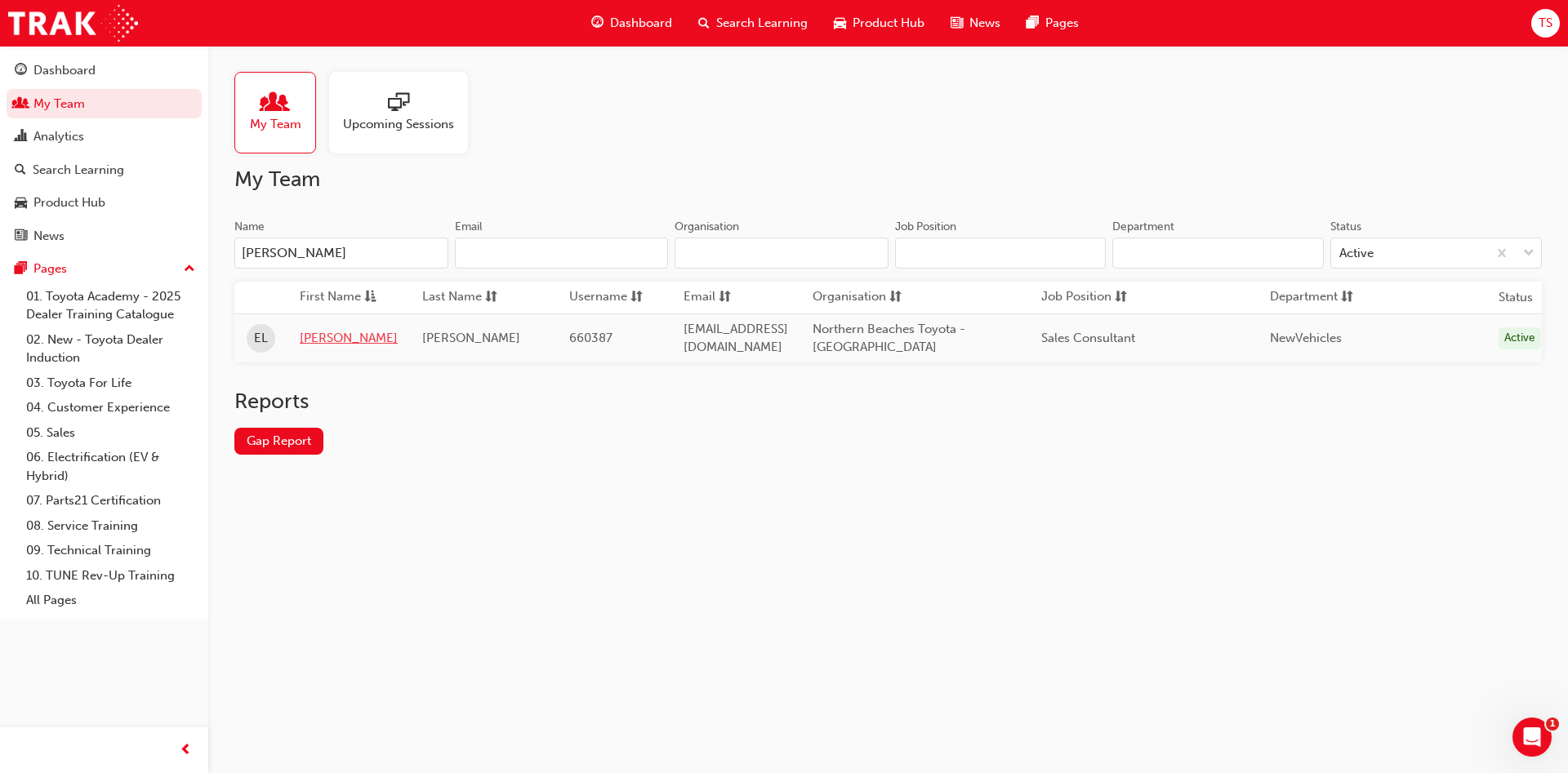
type input "[PERSON_NAME]"
click at [311, 337] on link "[PERSON_NAME]" at bounding box center [349, 338] width 98 height 19
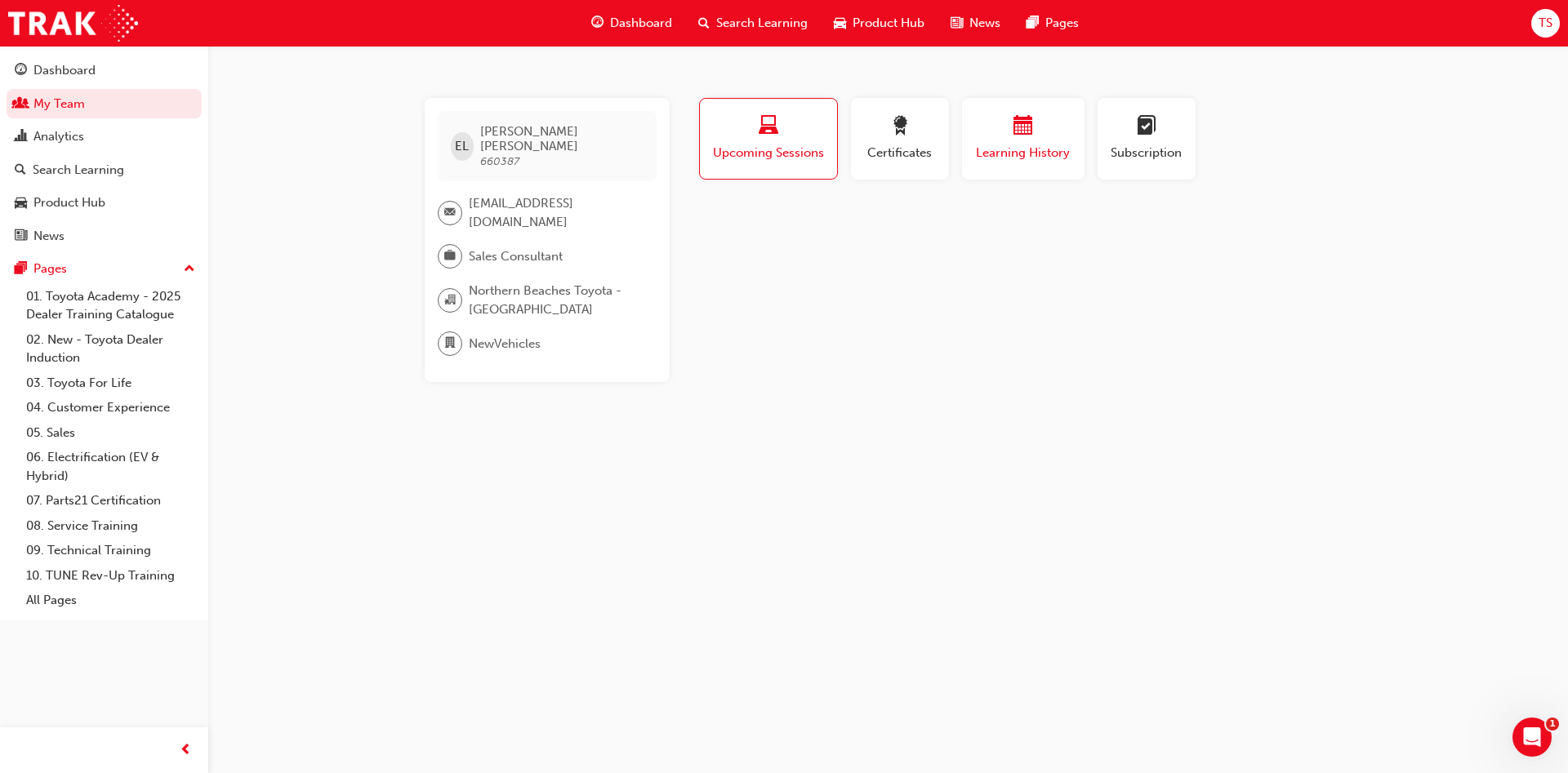
click at [1026, 148] on span "Learning History" at bounding box center [1023, 153] width 98 height 19
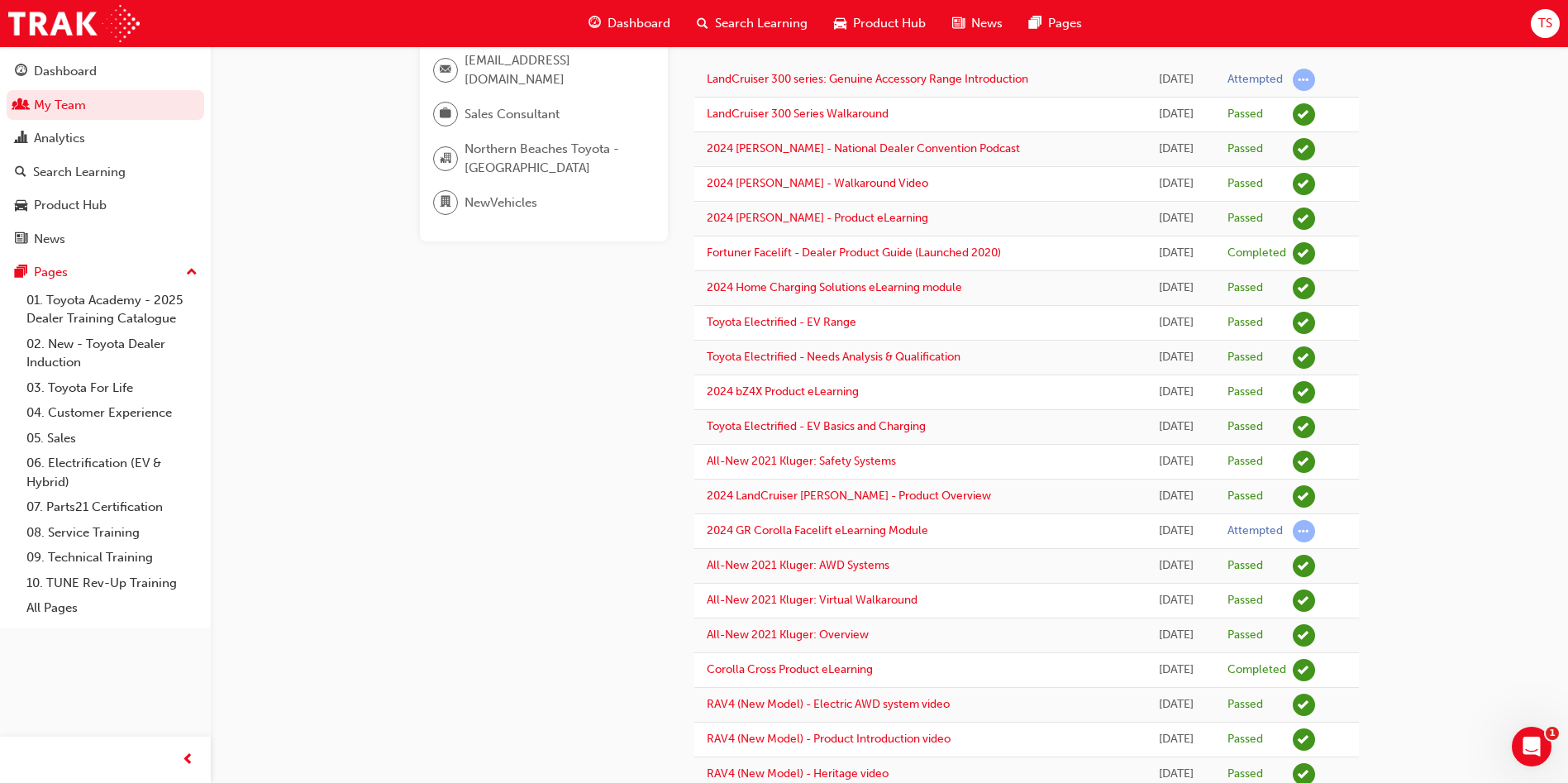
scroll to position [21, 0]
